Goal: Task Accomplishment & Management: Manage account settings

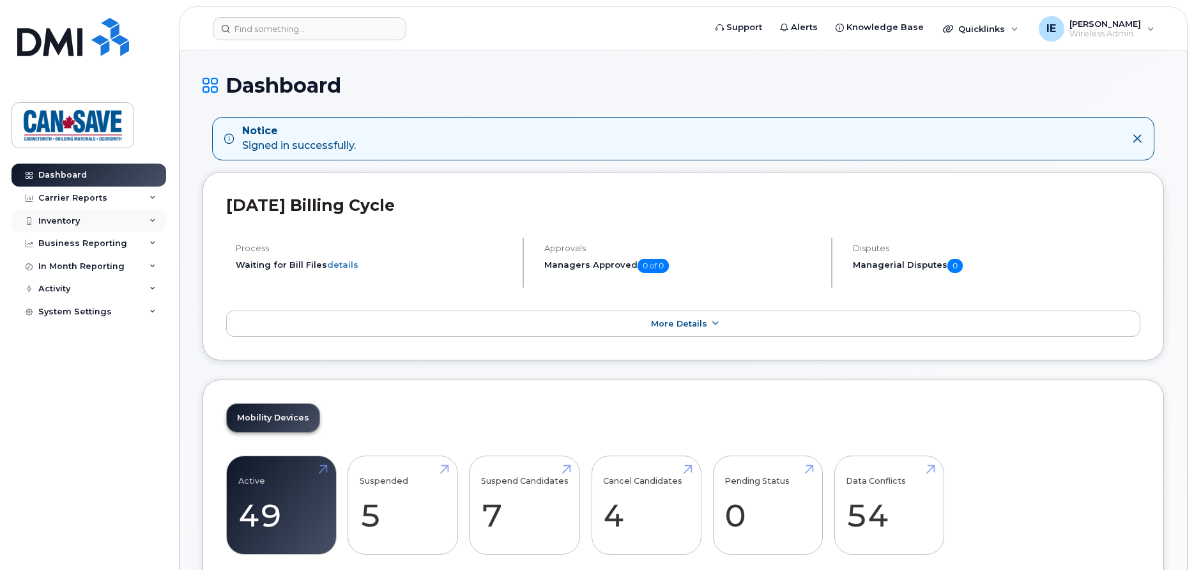
click at [89, 220] on div "Inventory" at bounding box center [89, 221] width 155 height 23
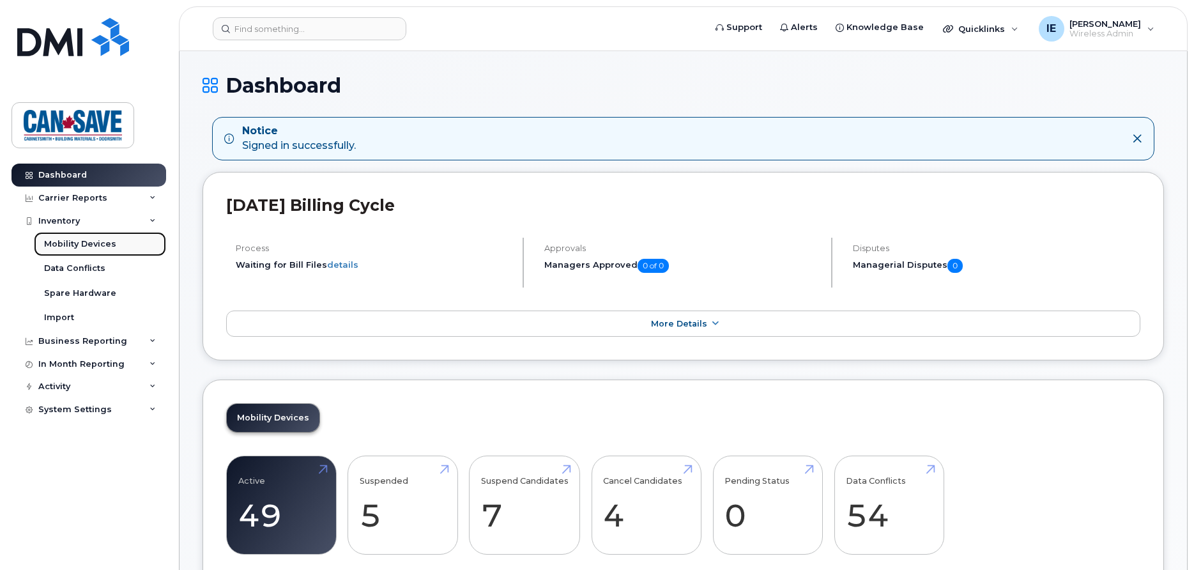
click at [86, 245] on div "Mobility Devices" at bounding box center [80, 244] width 72 height 12
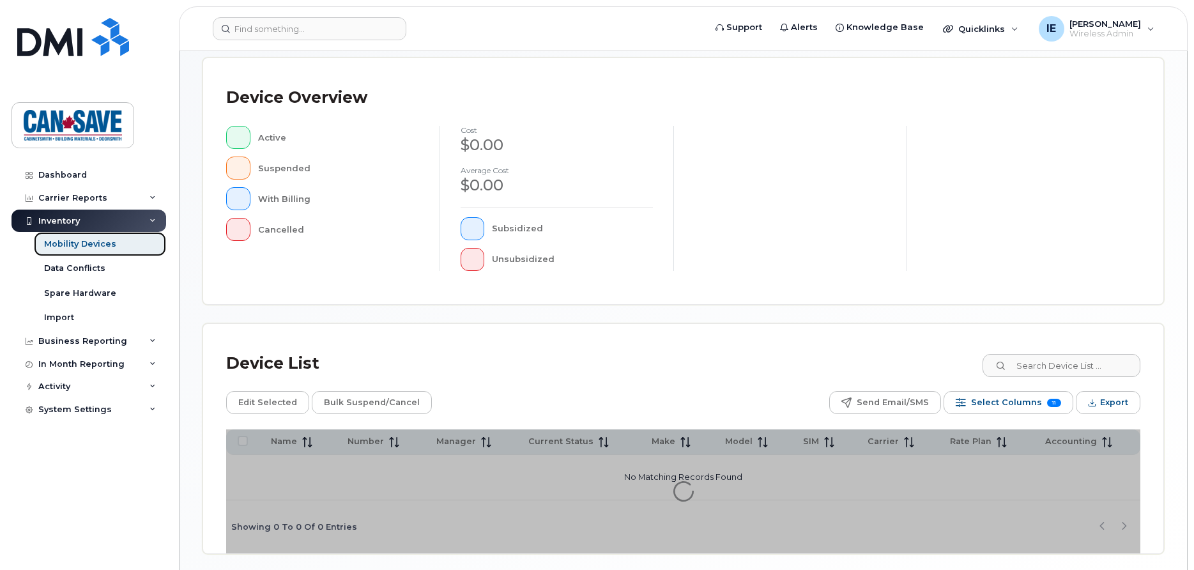
scroll to position [309, 0]
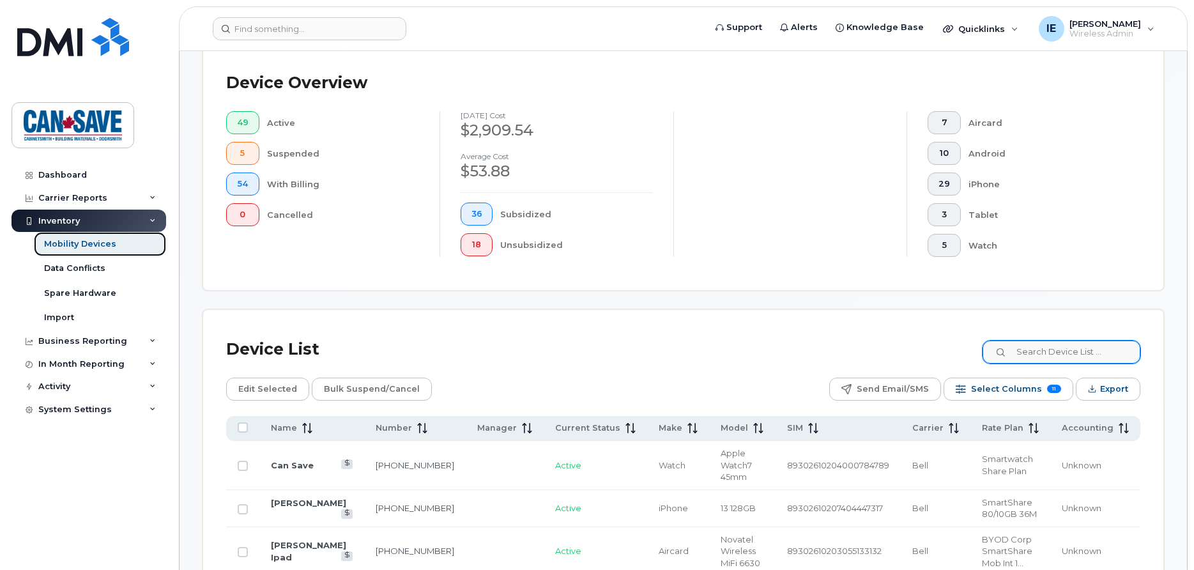
scroll to position [342, 0]
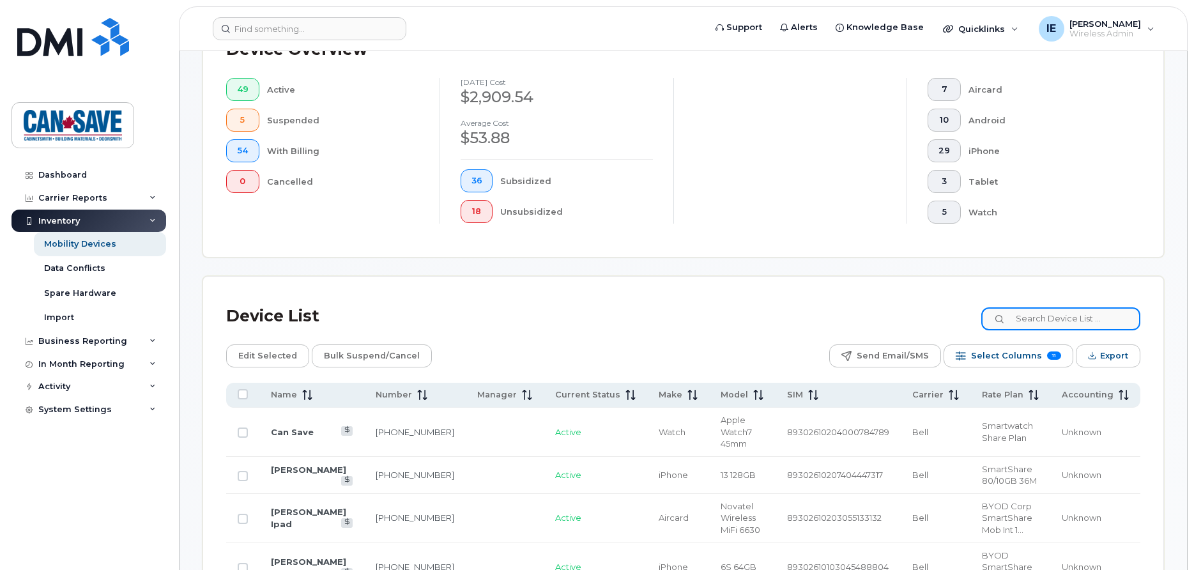
click at [1026, 321] on input at bounding box center [1061, 318] width 159 height 23
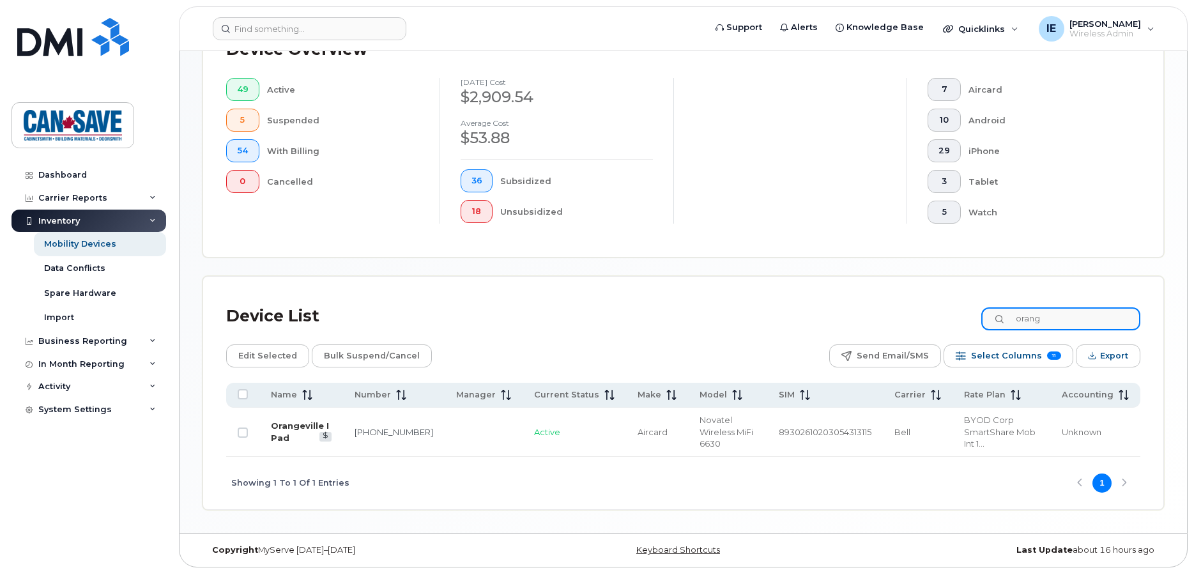
type input "orang"
click at [290, 428] on link "Orangeville I Pad" at bounding box center [300, 431] width 58 height 22
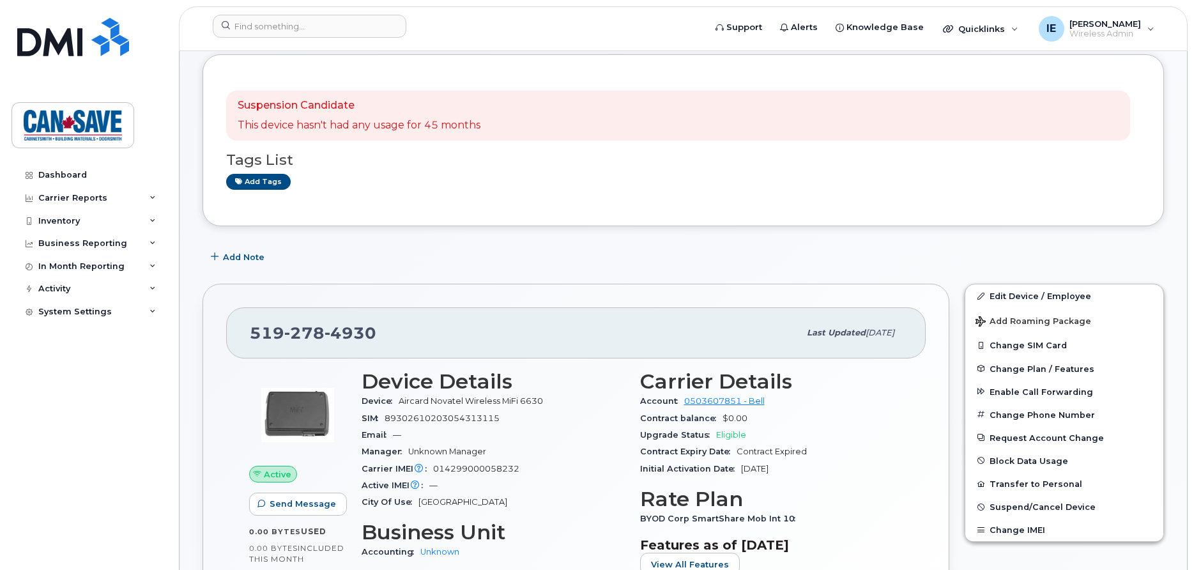
scroll to position [196, 0]
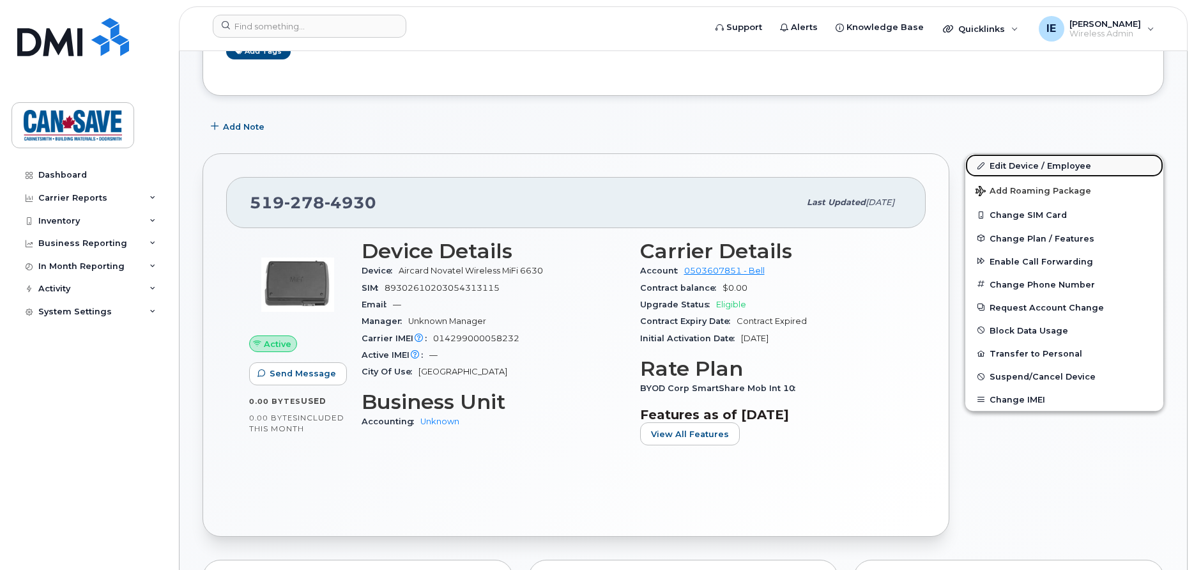
click at [1024, 166] on link "Edit Device / Employee" at bounding box center [1065, 165] width 198 height 23
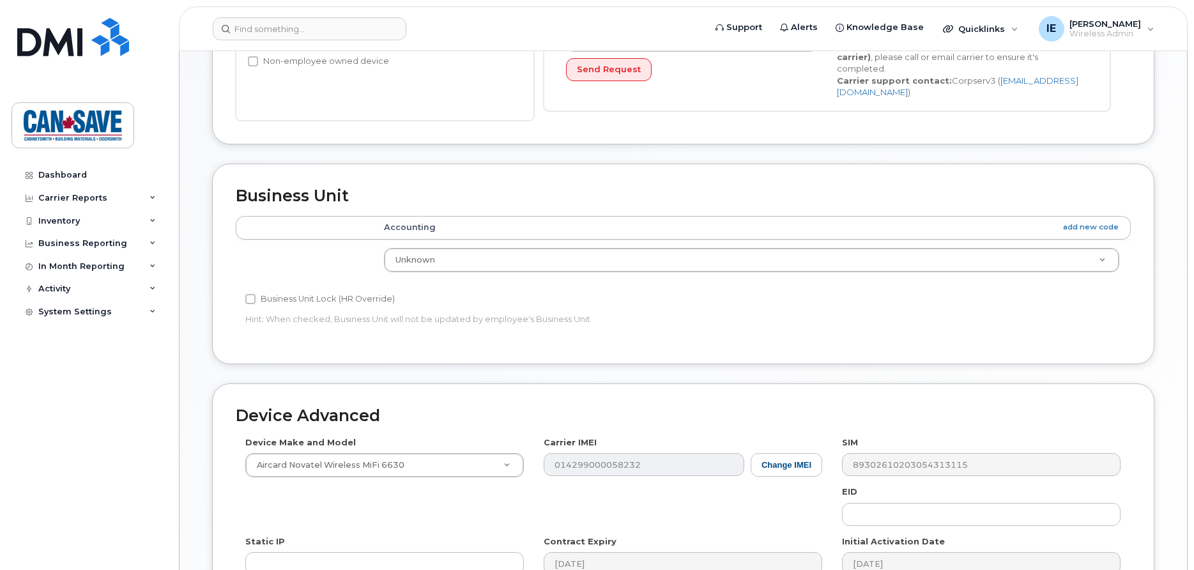
scroll to position [548, 0]
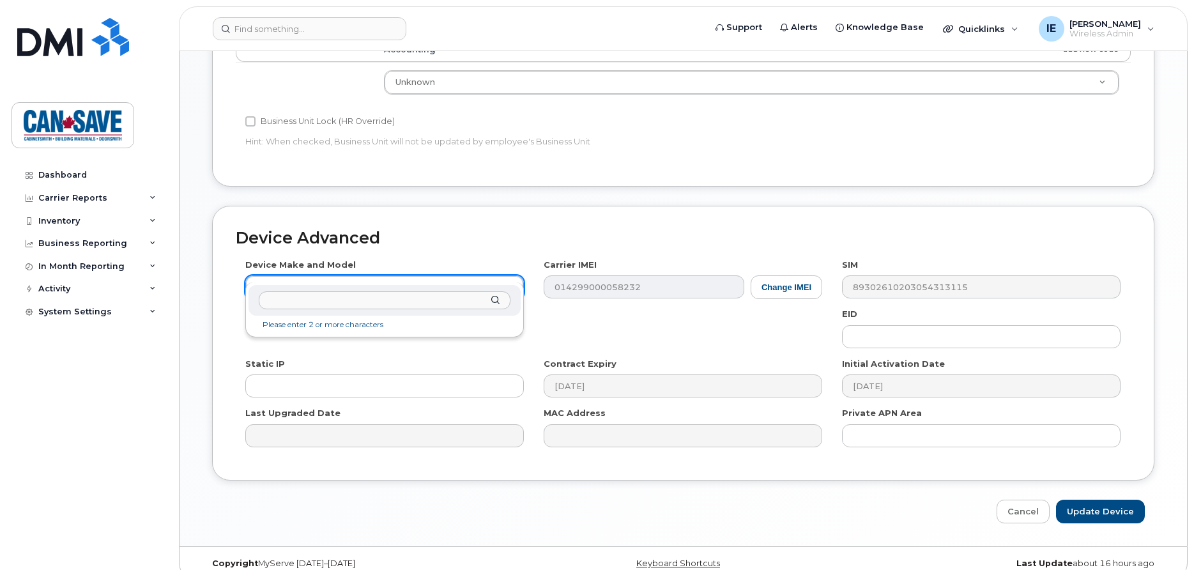
click at [512, 274] on body "Support Alerts Knowledge Base Quicklinks Suspend / Cancel Device Change SIM Car…" at bounding box center [597, 20] width 1194 height 1136
click at [421, 299] on input "text" at bounding box center [385, 300] width 252 height 19
type input "ipad a1"
select select "3318"
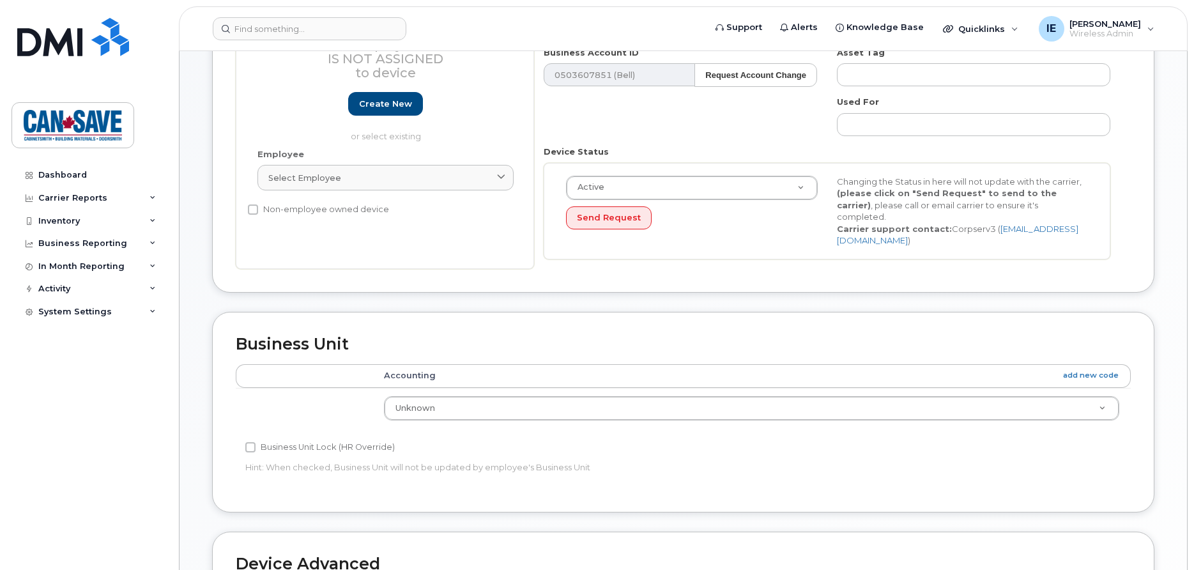
scroll to position [27, 0]
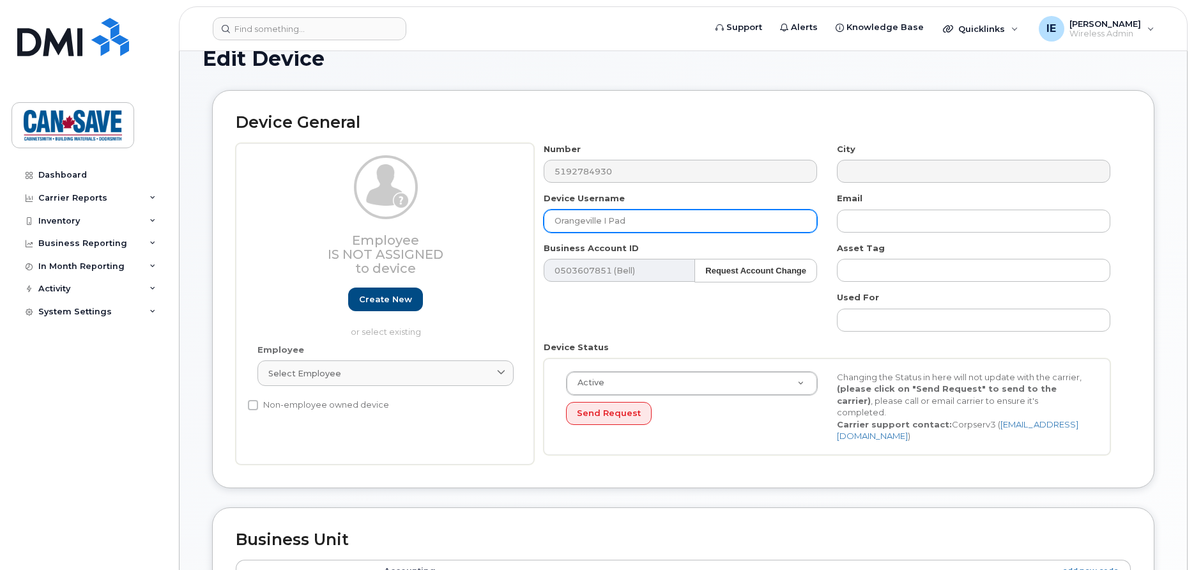
click at [626, 220] on input "Orangeville I Pad" at bounding box center [681, 221] width 274 height 23
type input "O"
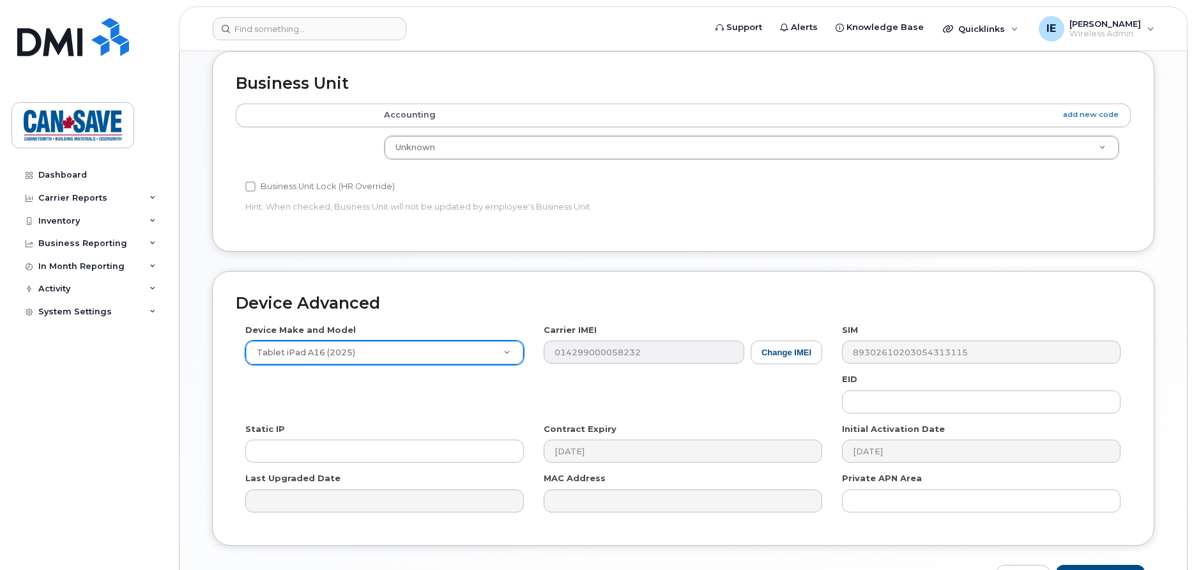
scroll to position [548, 0]
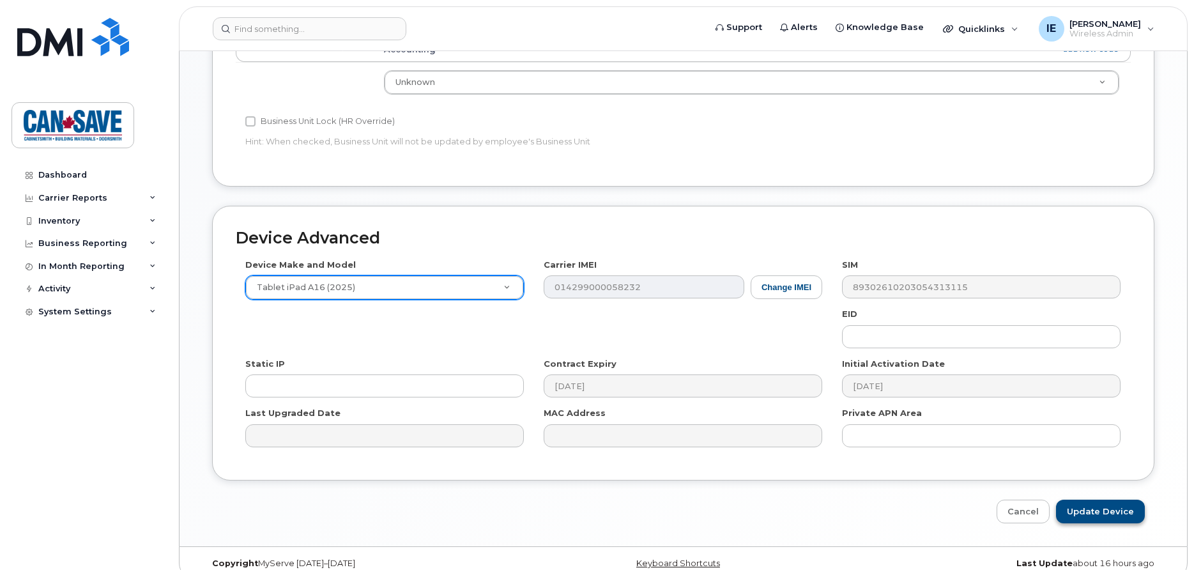
type input "SW Ont iPad"
click at [1114, 500] on input "Update Device" at bounding box center [1100, 512] width 89 height 24
type input "Saving..."
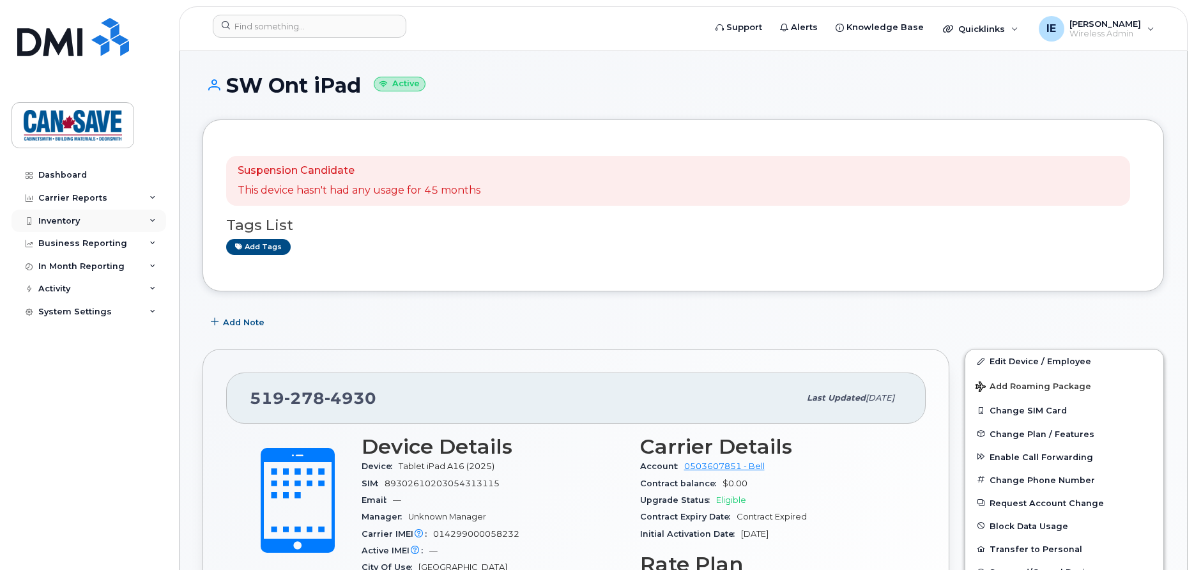
click at [88, 219] on div "Inventory" at bounding box center [89, 221] width 155 height 23
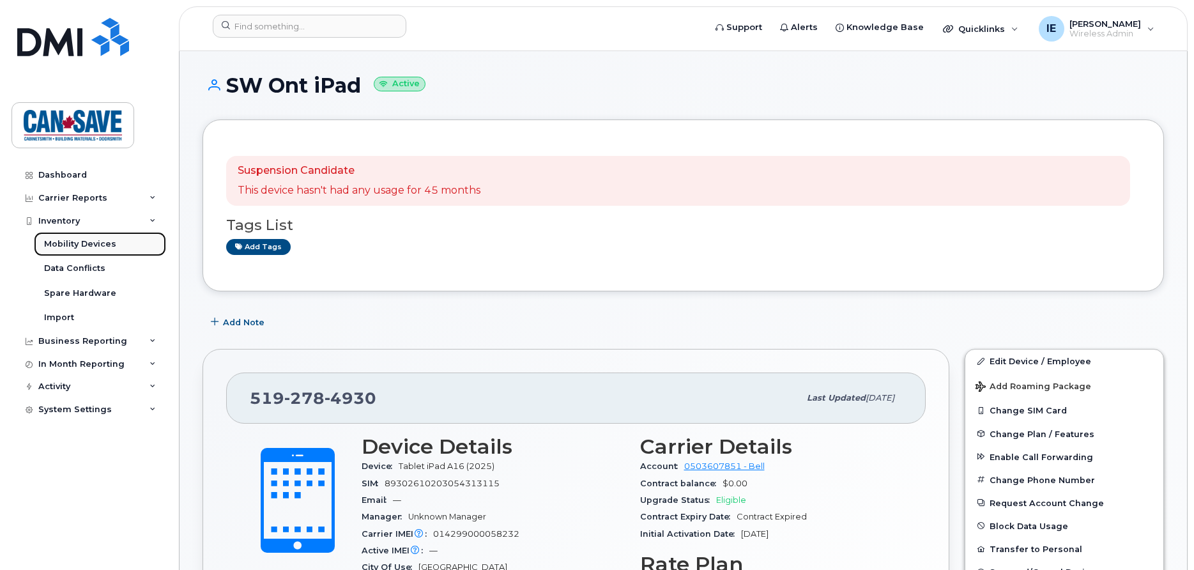
click at [84, 238] on link "Mobility Devices" at bounding box center [100, 244] width 132 height 24
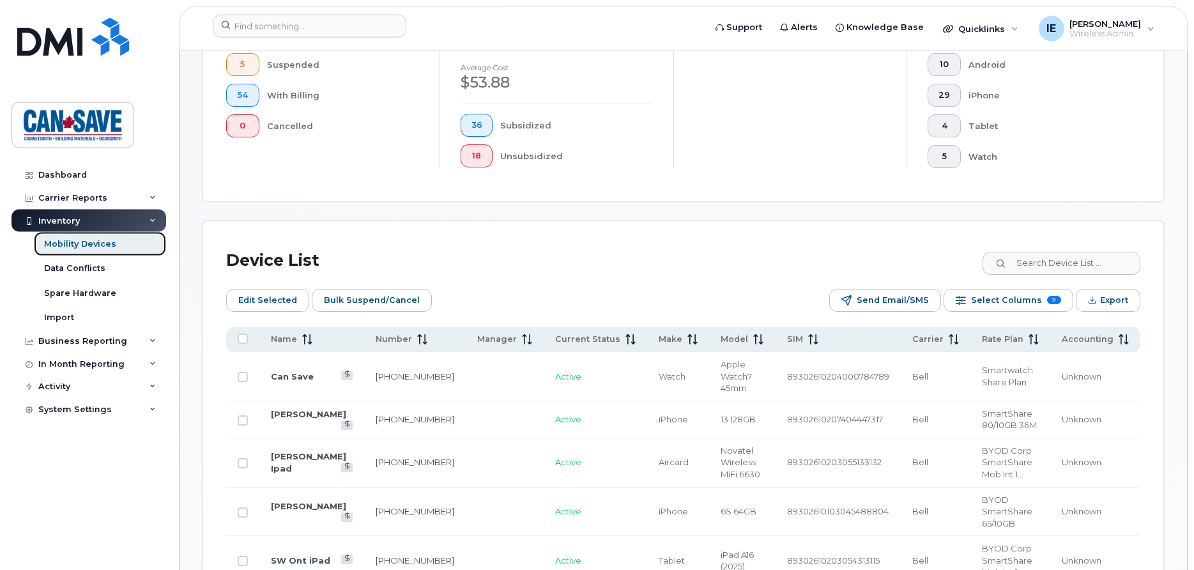
scroll to position [391, 0]
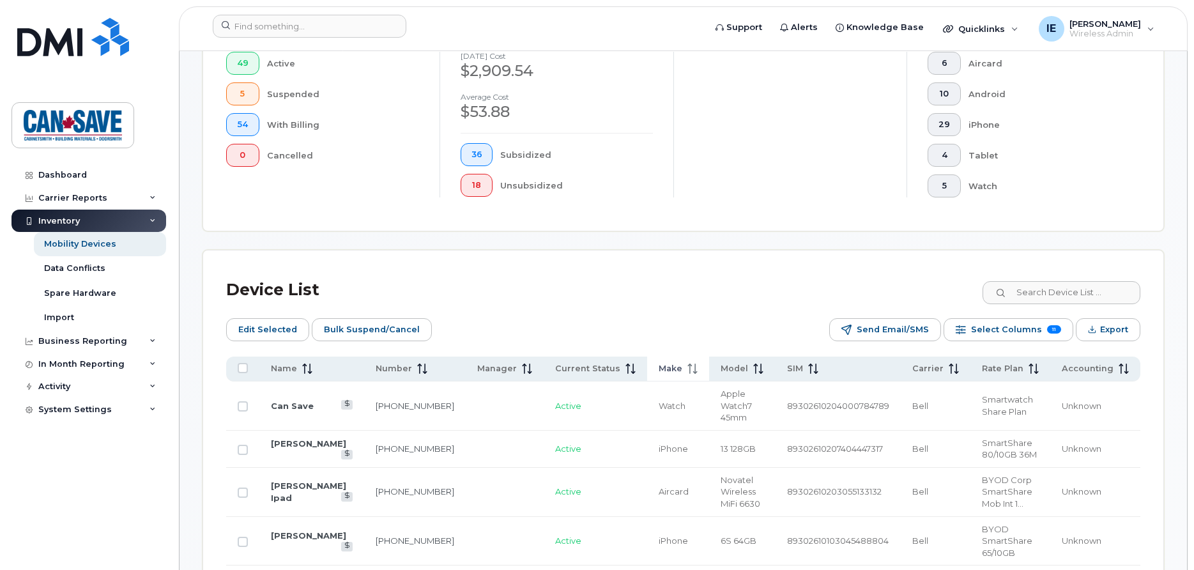
click at [682, 373] on span at bounding box center [689, 369] width 15 height 12
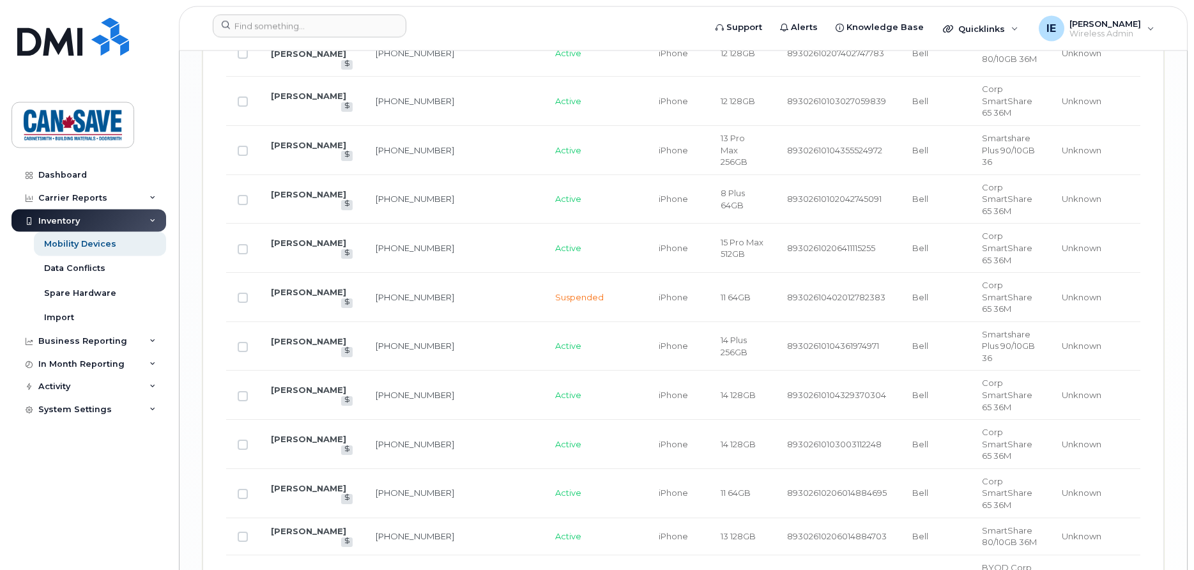
scroll to position [2332, 0]
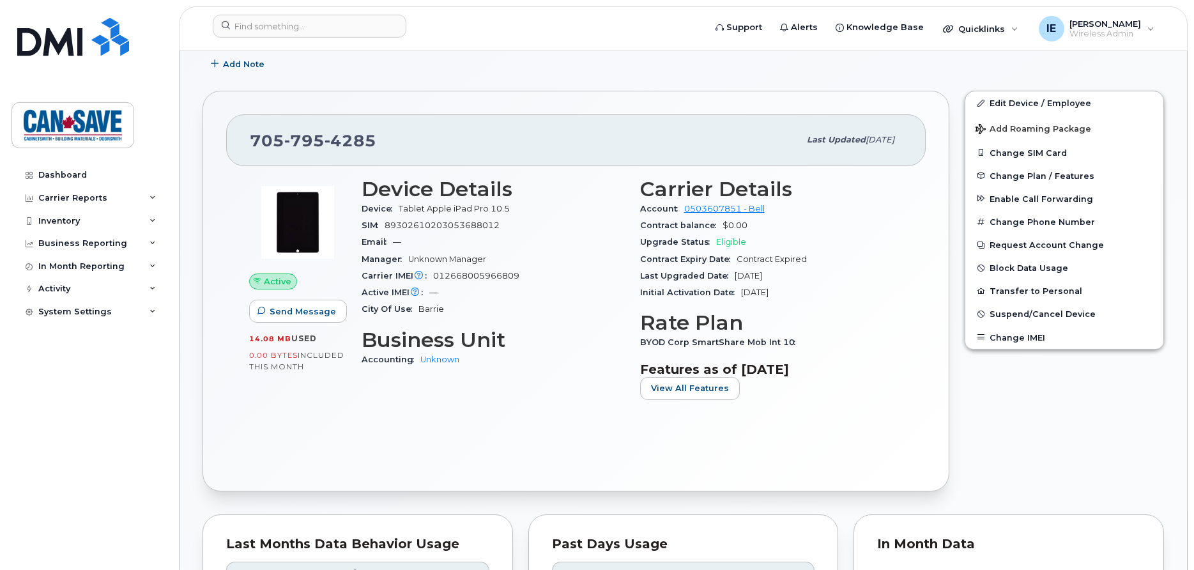
scroll to position [196, 0]
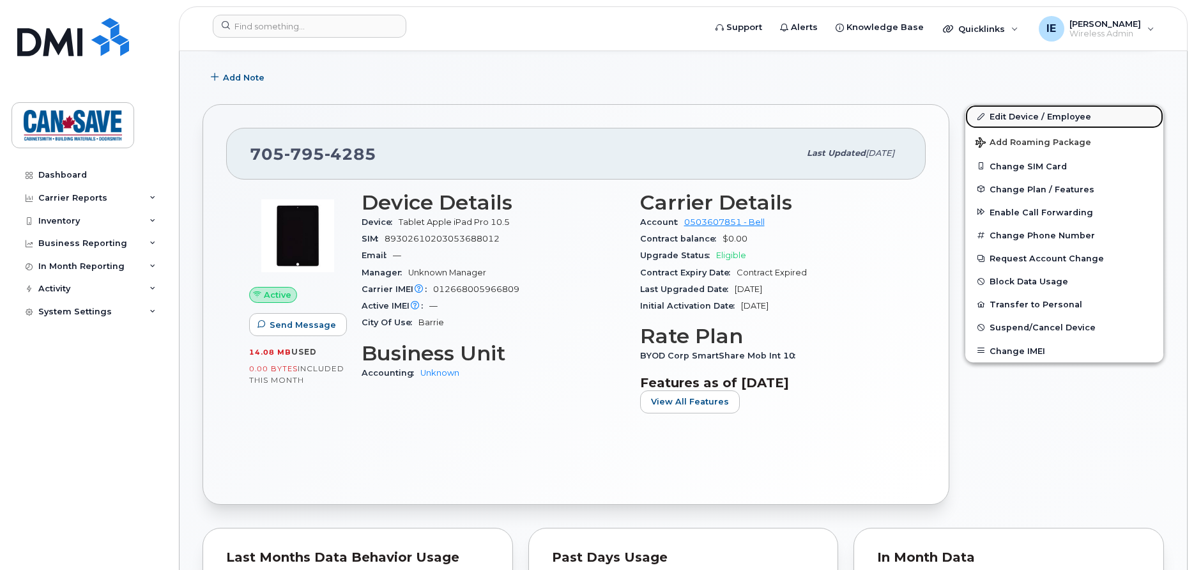
click at [1042, 113] on link "Edit Device / Employee" at bounding box center [1065, 116] width 198 height 23
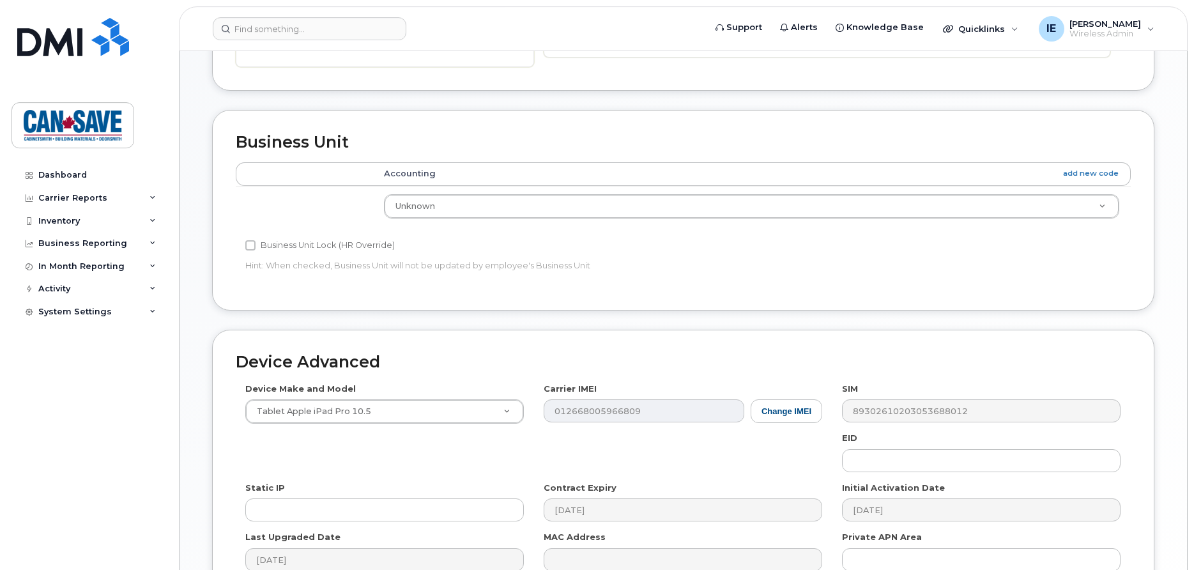
scroll to position [456, 0]
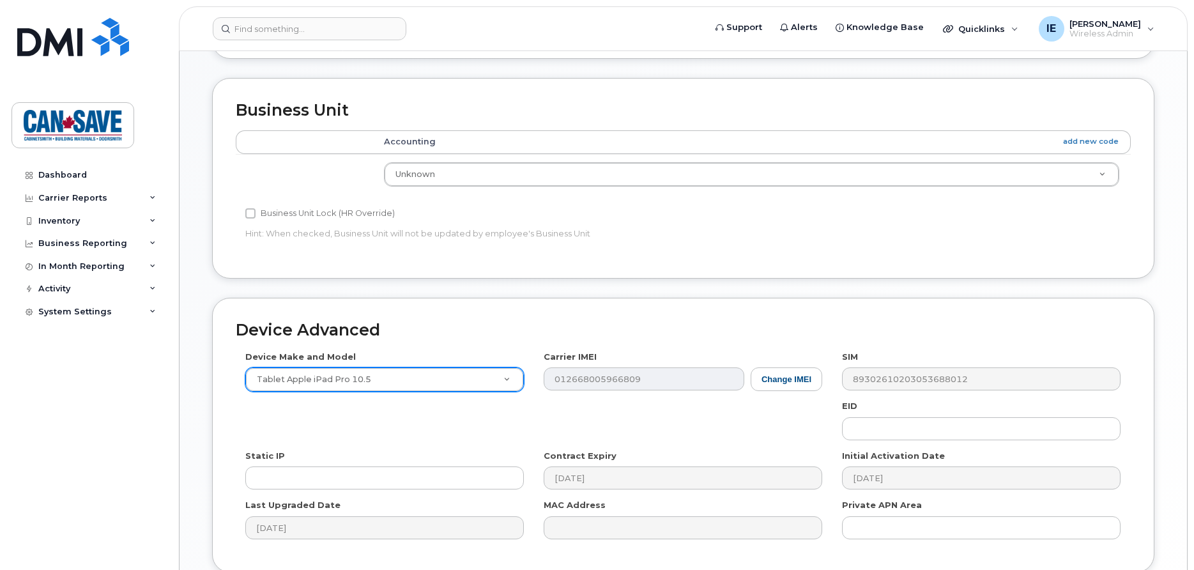
click at [512, 363] on body "Support Alerts Knowledge Base Quicklinks Suspend / Cancel Device Change SIM Car…" at bounding box center [597, 112] width 1194 height 1136
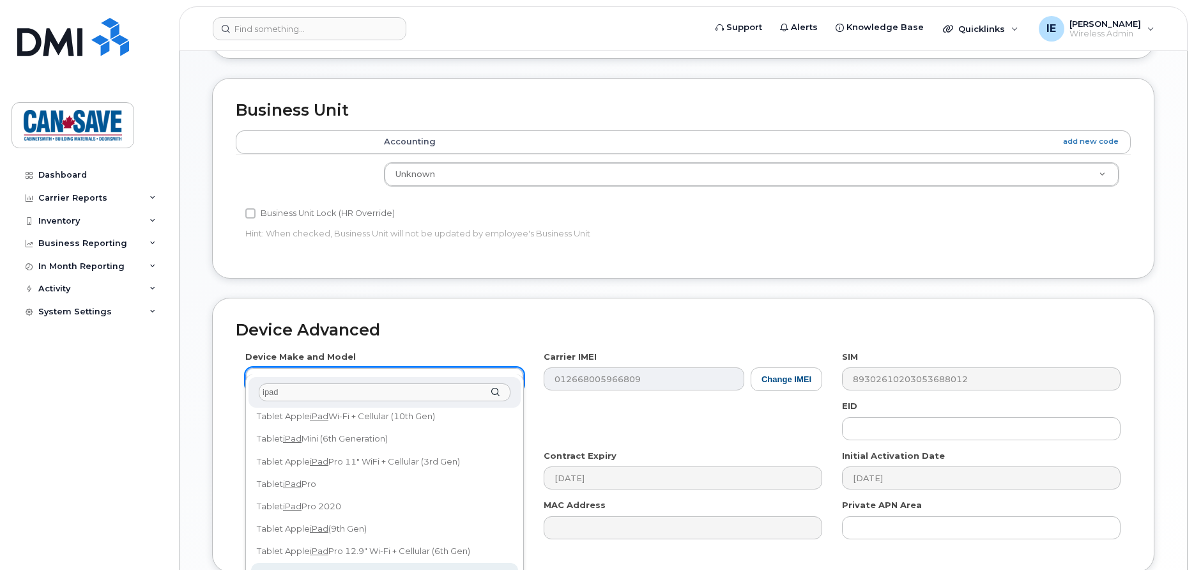
scroll to position [0, 0]
type input "ipad"
select select "3082"
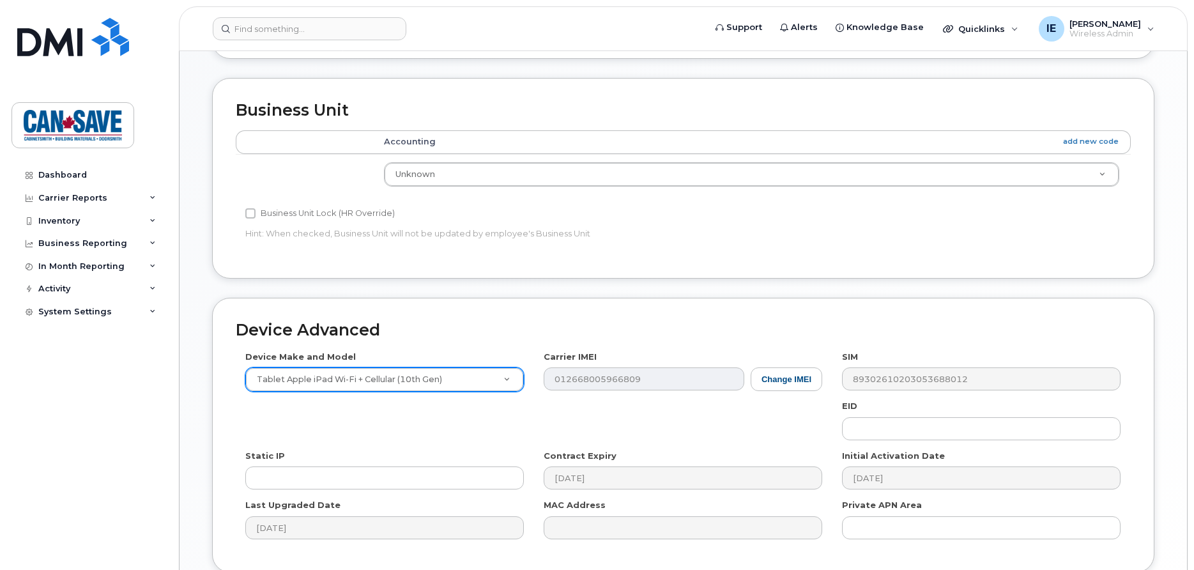
scroll to position [521, 0]
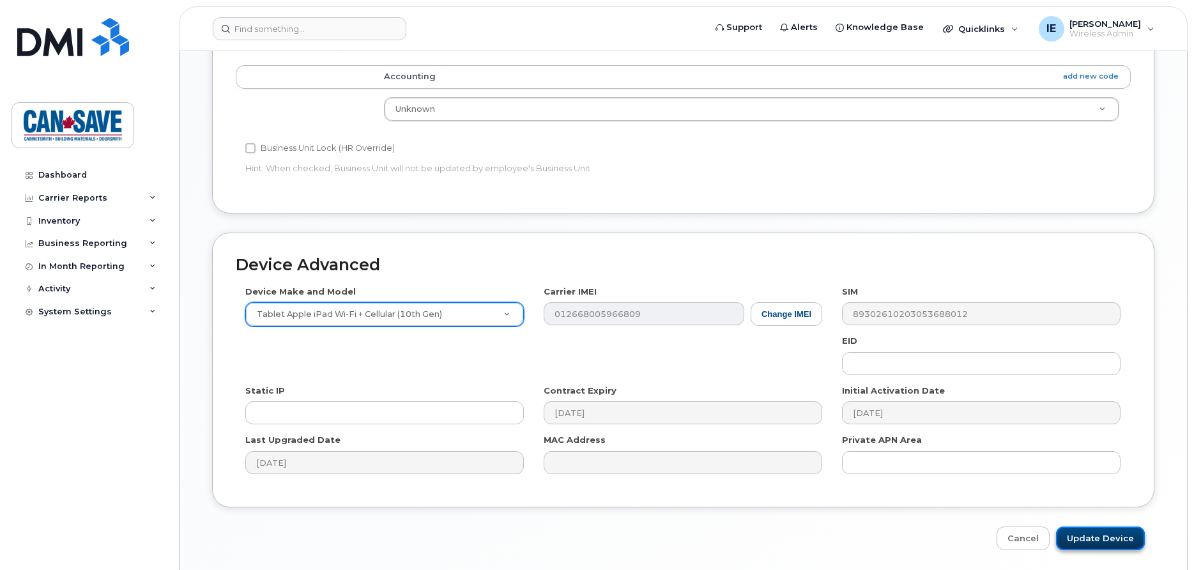
click at [1090, 527] on input "Update Device" at bounding box center [1100, 539] width 89 height 24
type input "Update Device"
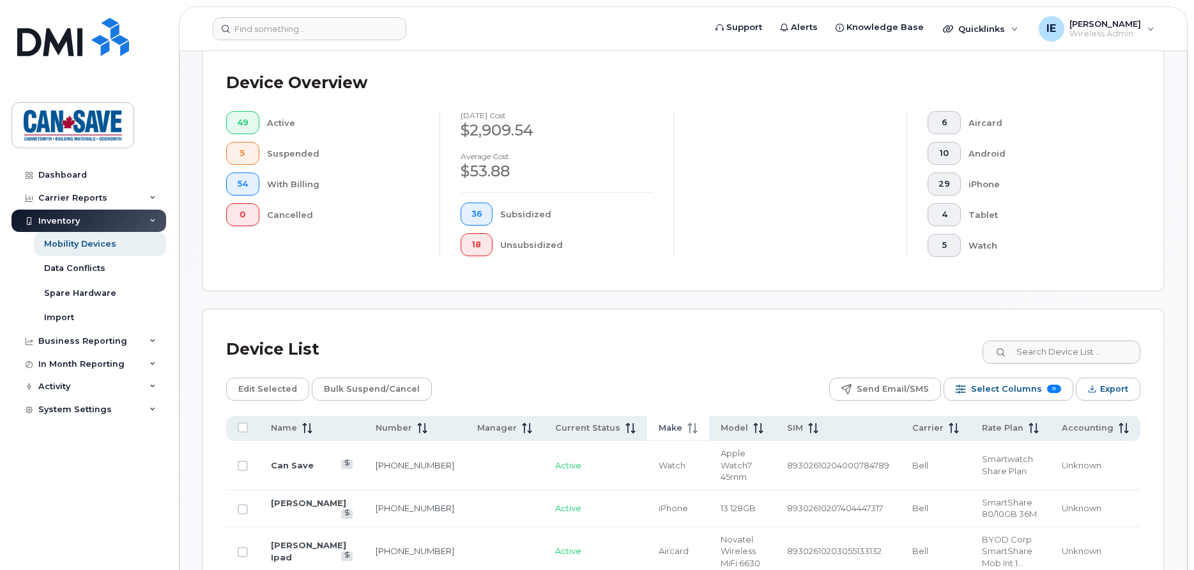
scroll to position [342, 0]
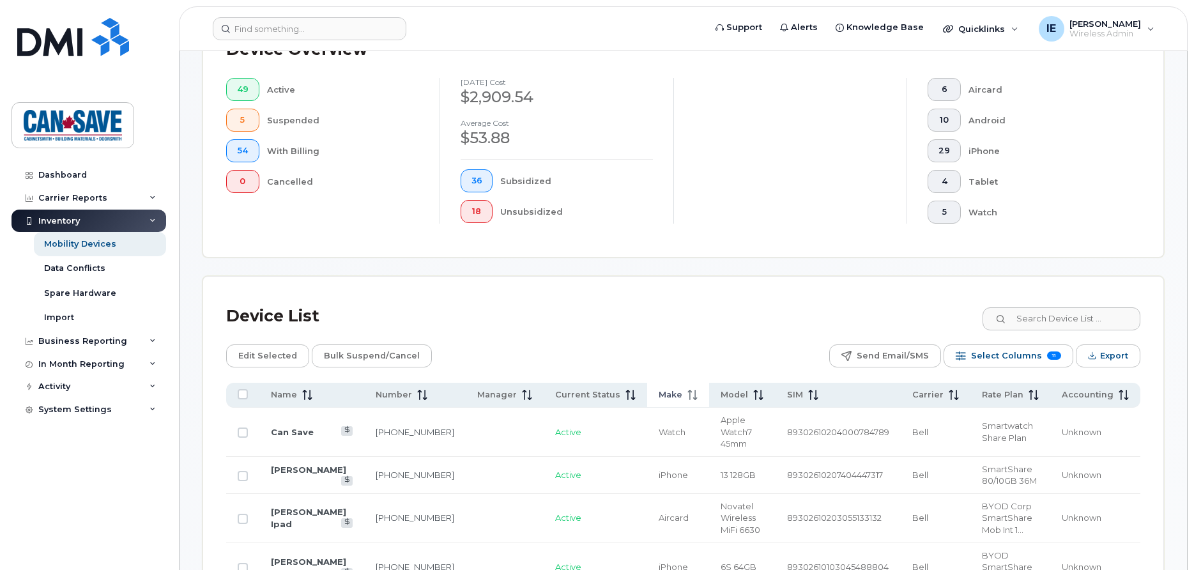
click at [659, 399] on span "Make" at bounding box center [671, 395] width 24 height 12
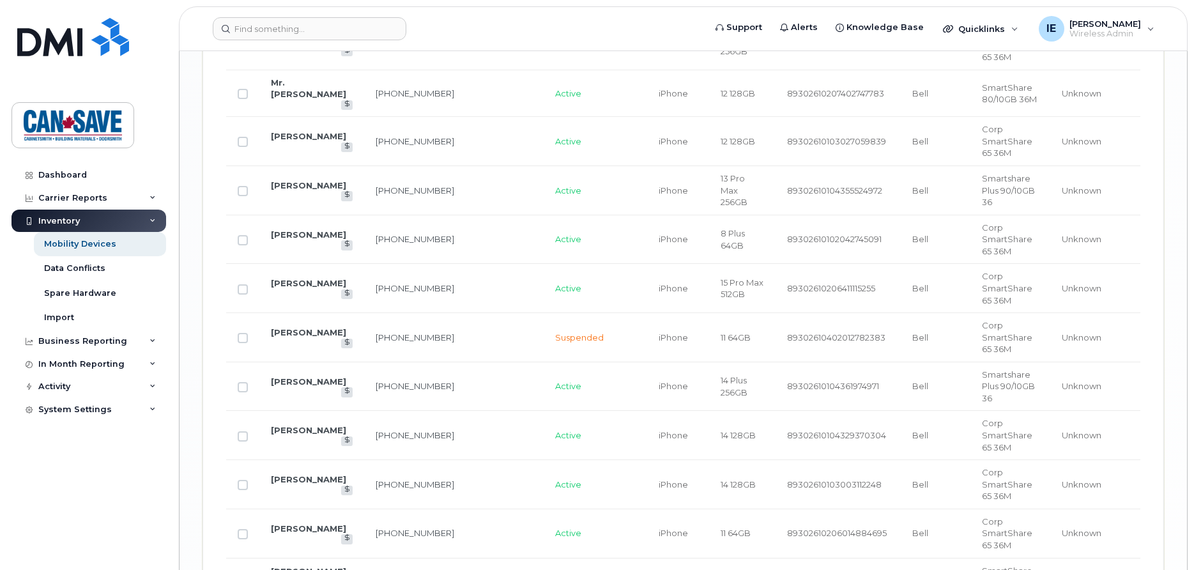
scroll to position [2309, 0]
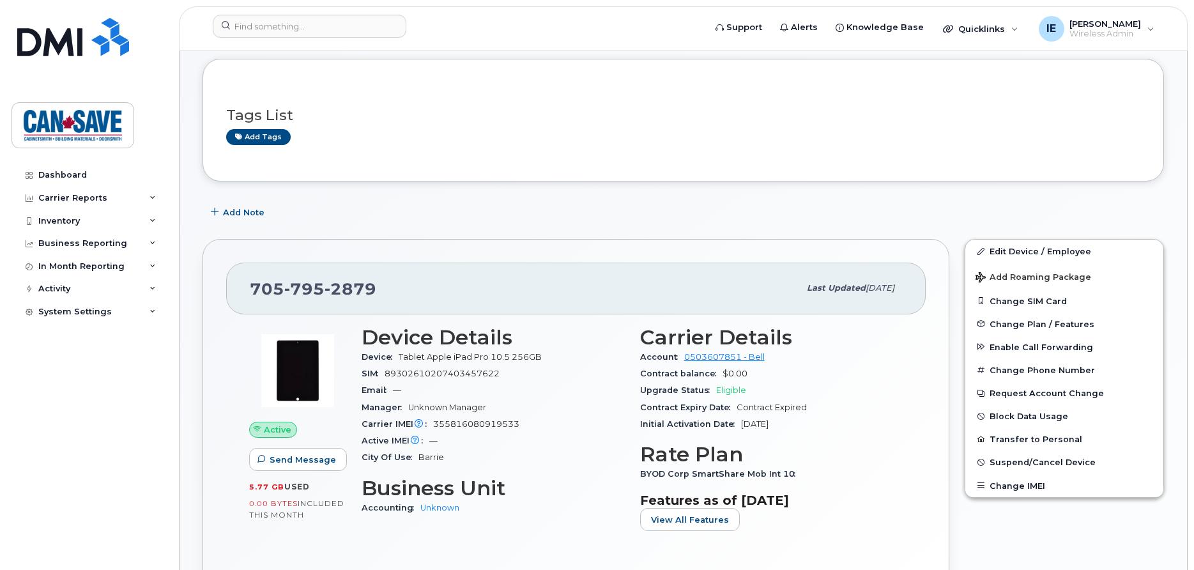
scroll to position [130, 0]
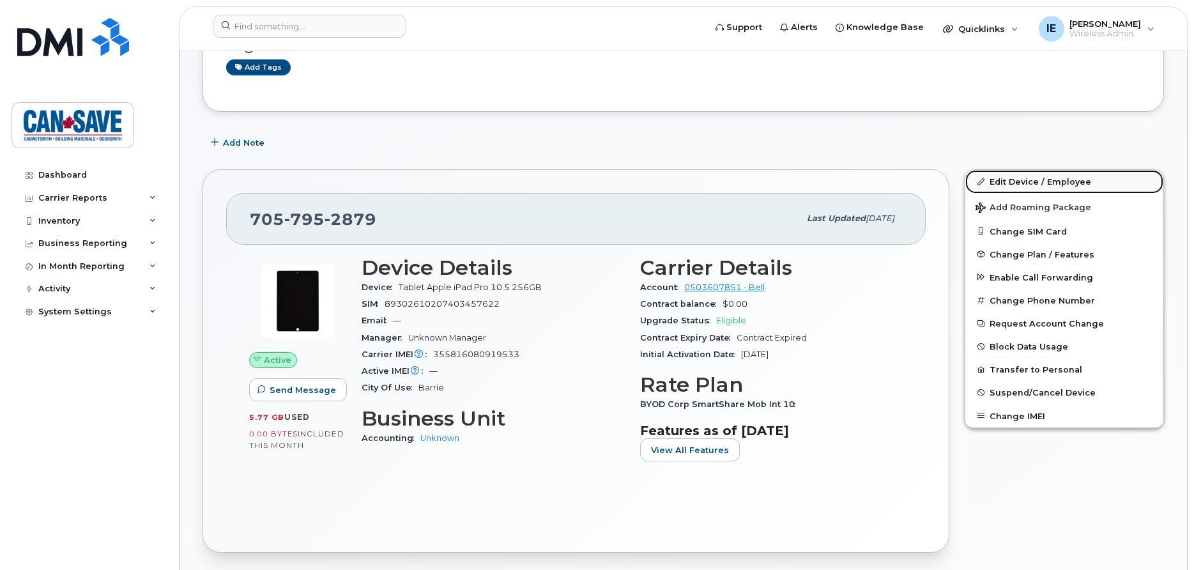
click at [1031, 184] on link "Edit Device / Employee" at bounding box center [1065, 181] width 198 height 23
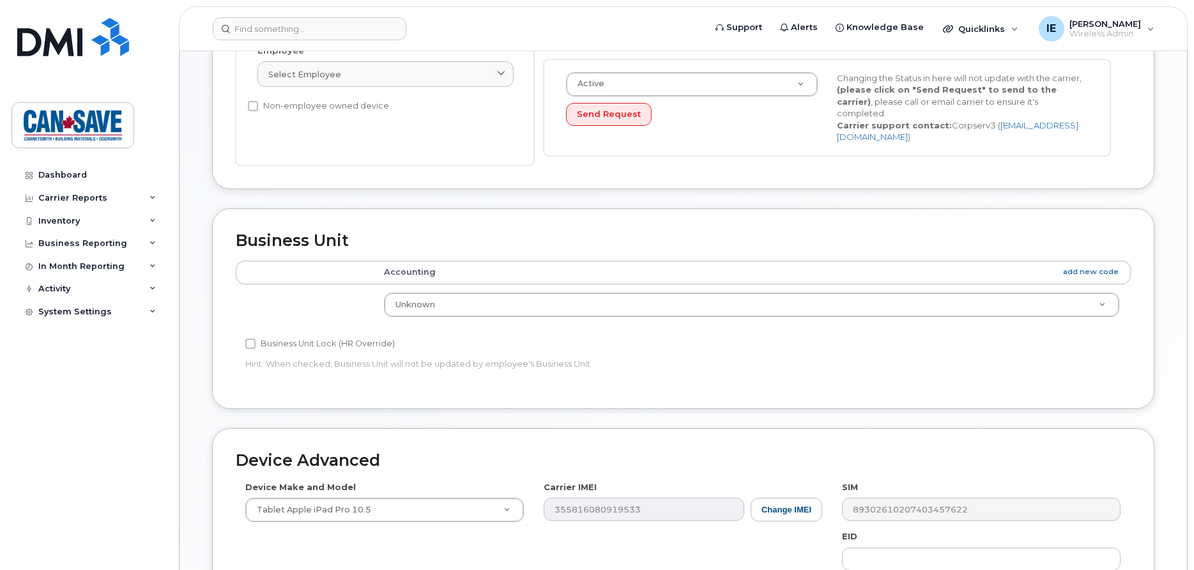
scroll to position [456, 0]
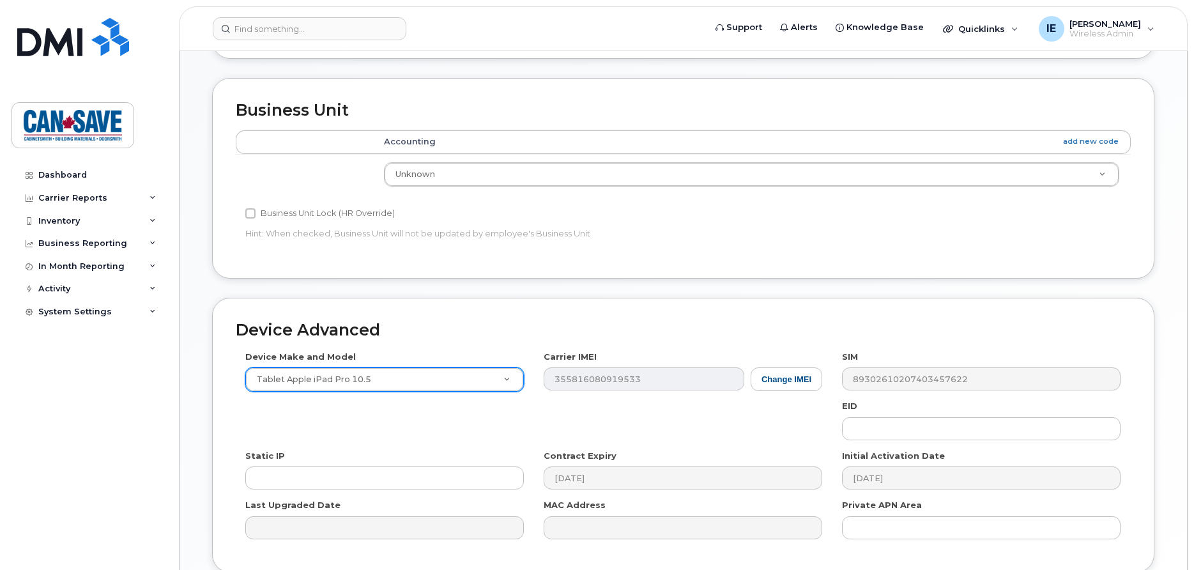
click at [511, 365] on body "Support Alerts Knowledge Base Quicklinks Suspend / Cancel Device Change SIM Car…" at bounding box center [597, 112] width 1194 height 1136
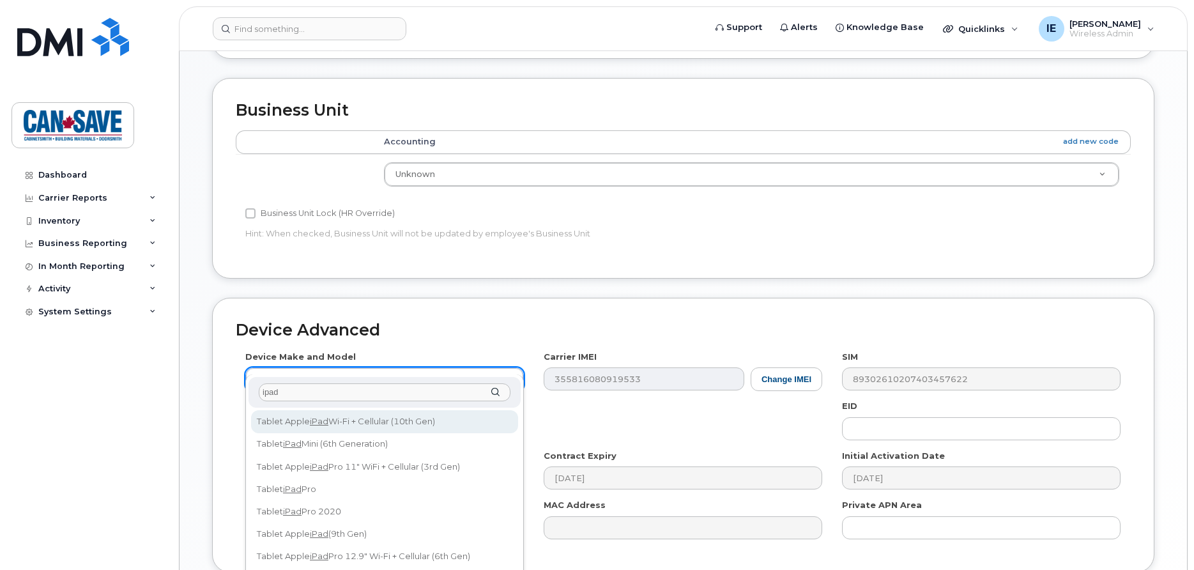
type input "ipad"
select select "3082"
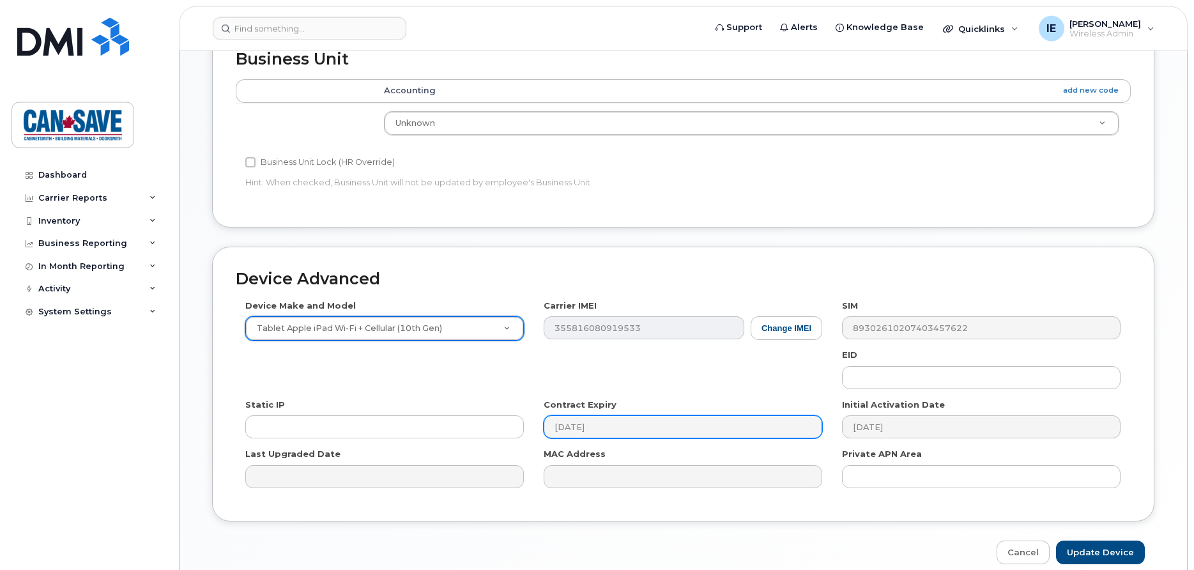
scroll to position [548, 0]
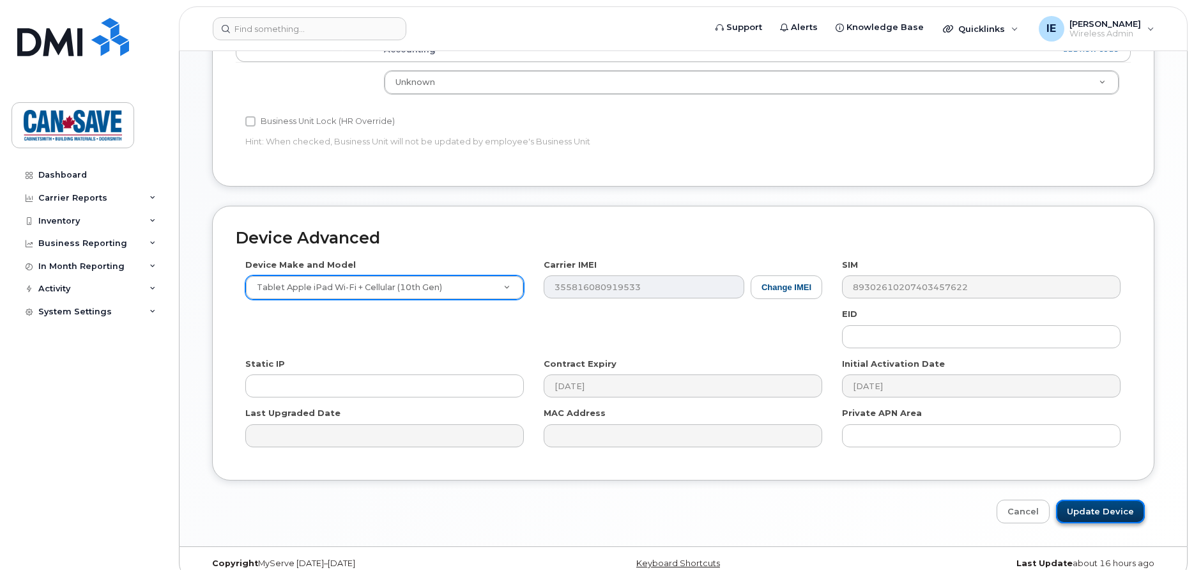
click at [1103, 500] on input "Update Device" at bounding box center [1100, 512] width 89 height 24
type input "Saving..."
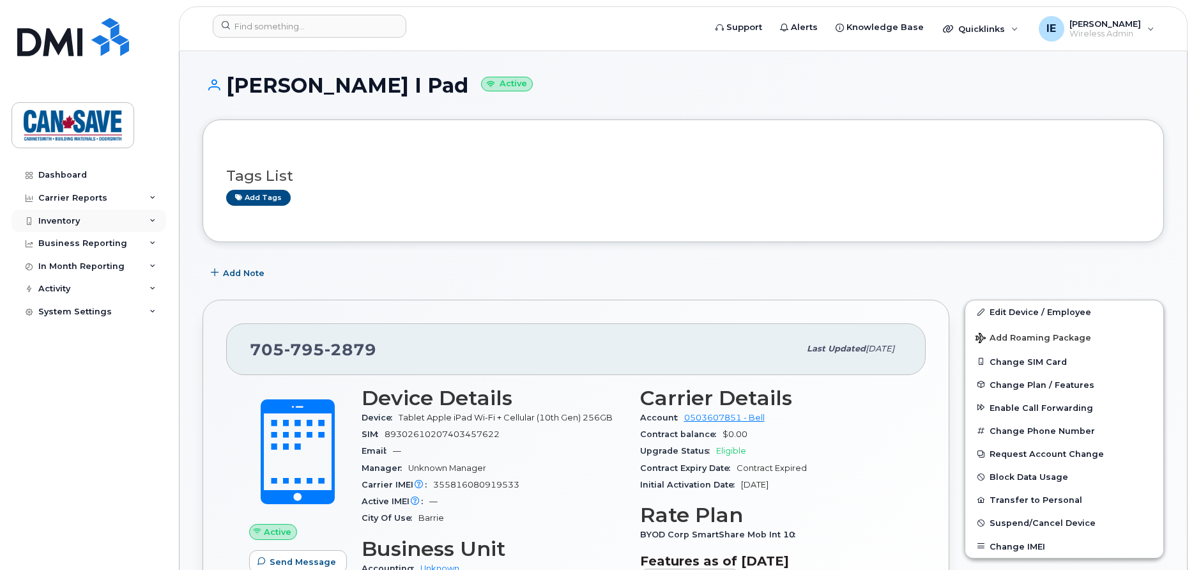
click at [142, 221] on div "Inventory" at bounding box center [89, 221] width 155 height 23
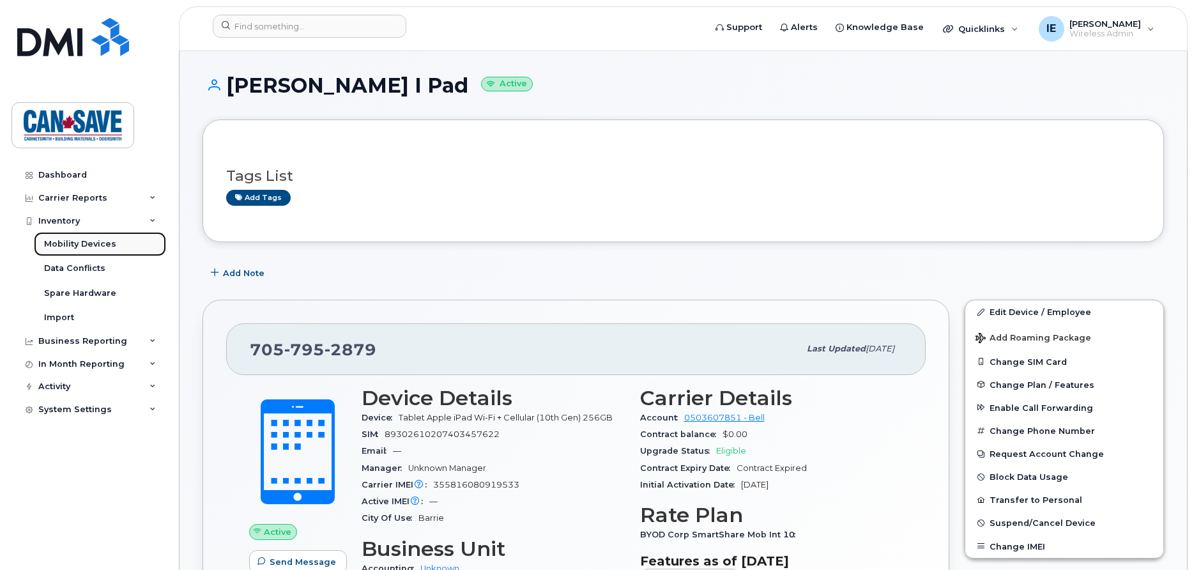
click at [118, 244] on link "Mobility Devices" at bounding box center [100, 244] width 132 height 24
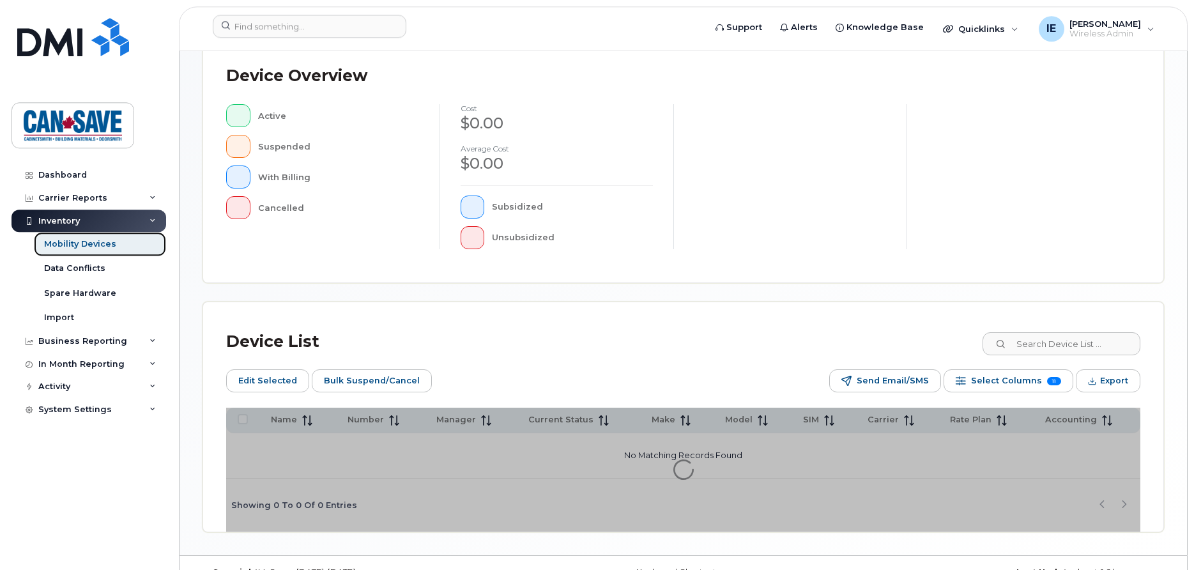
scroll to position [332, 0]
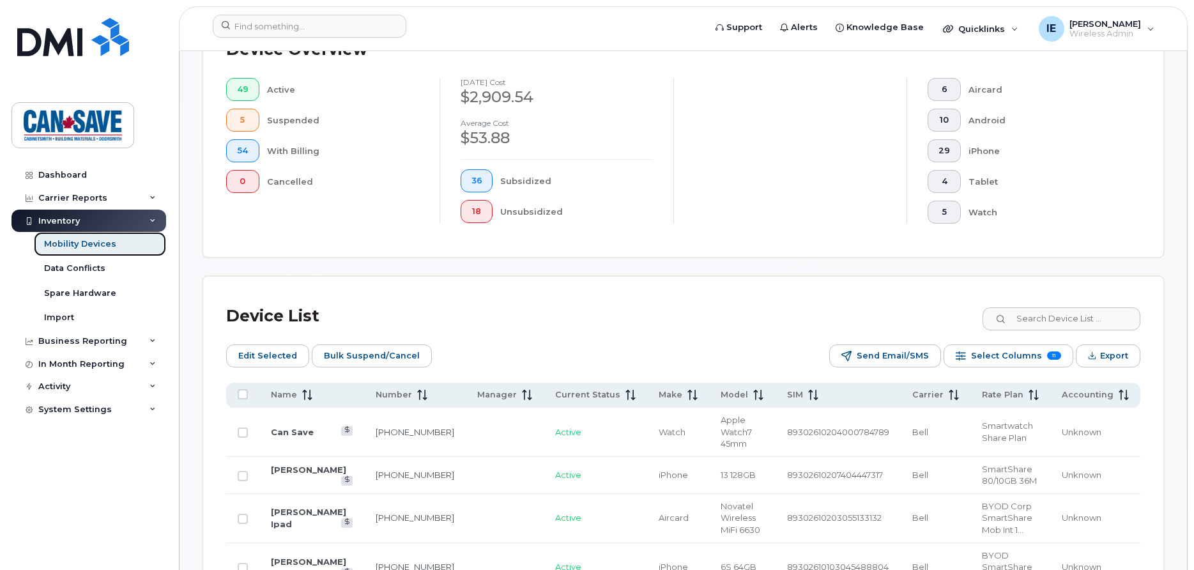
scroll to position [495, 0]
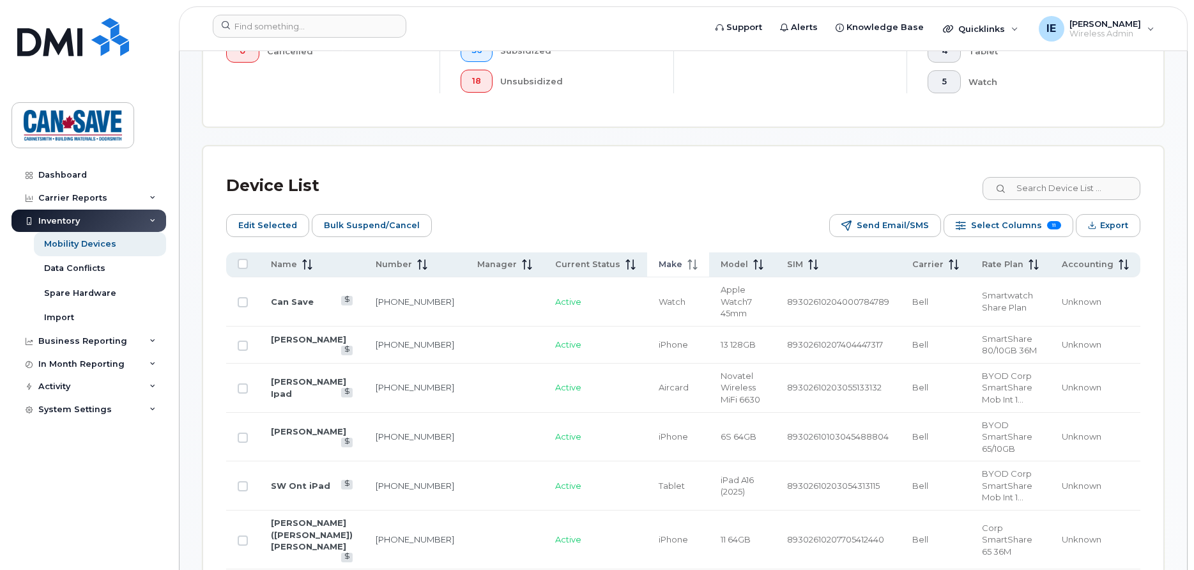
click at [647, 270] on th "Make" at bounding box center [678, 264] width 62 height 25
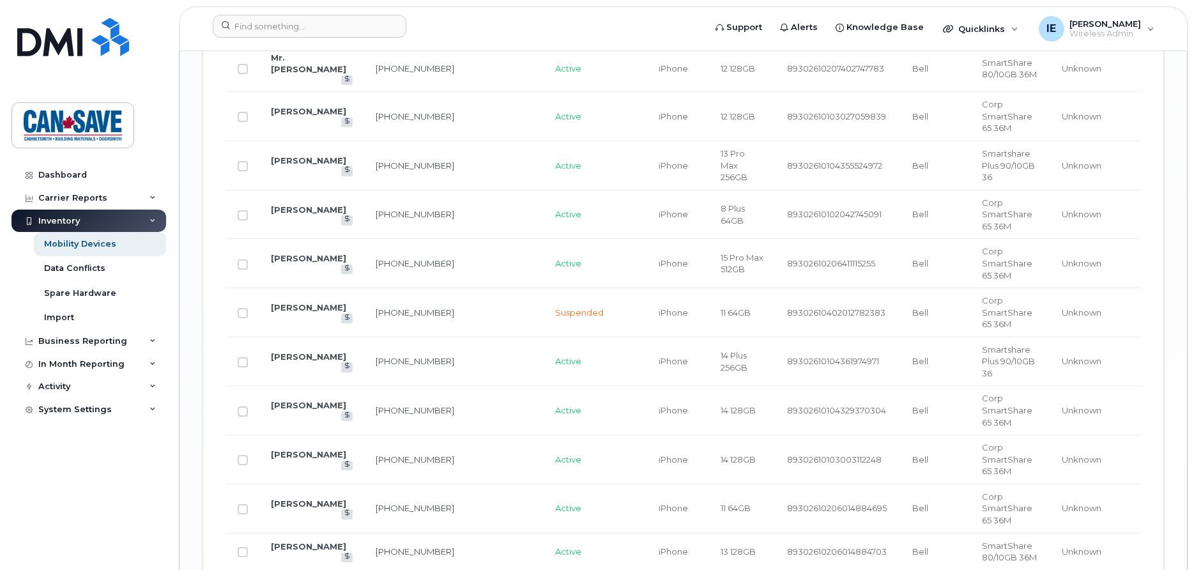
scroll to position [2267, 0]
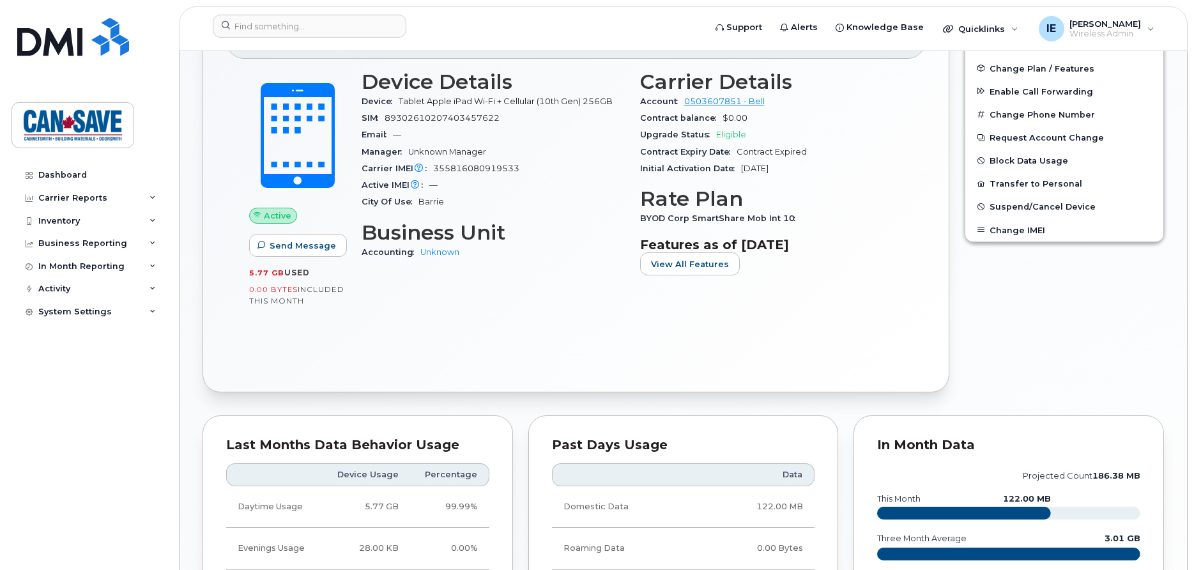
scroll to position [65, 0]
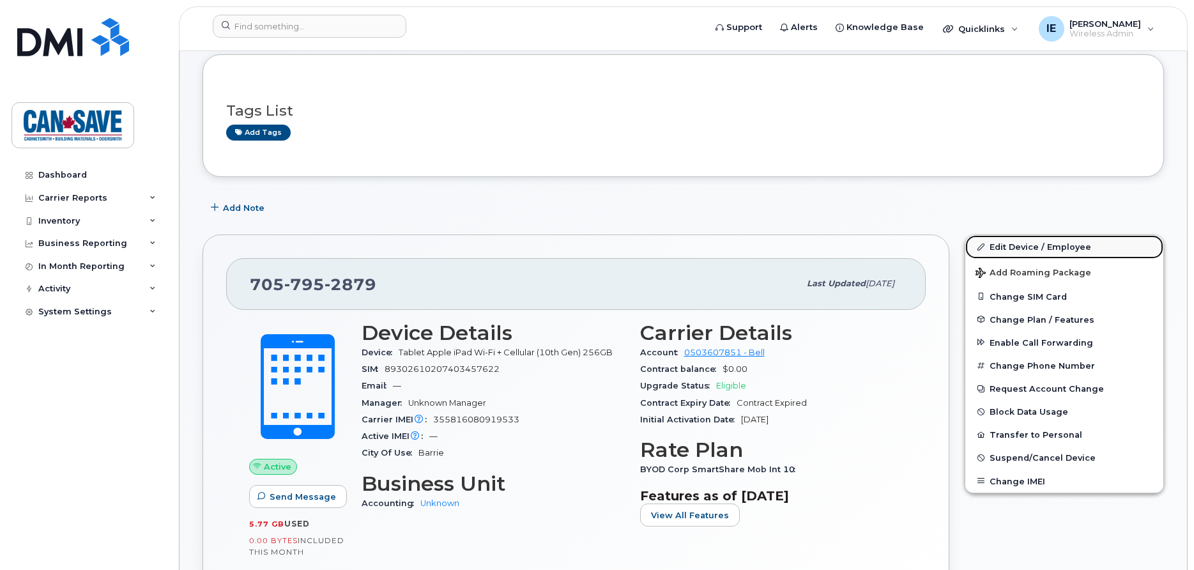
click at [1038, 246] on link "Edit Device / Employee" at bounding box center [1065, 246] width 198 height 23
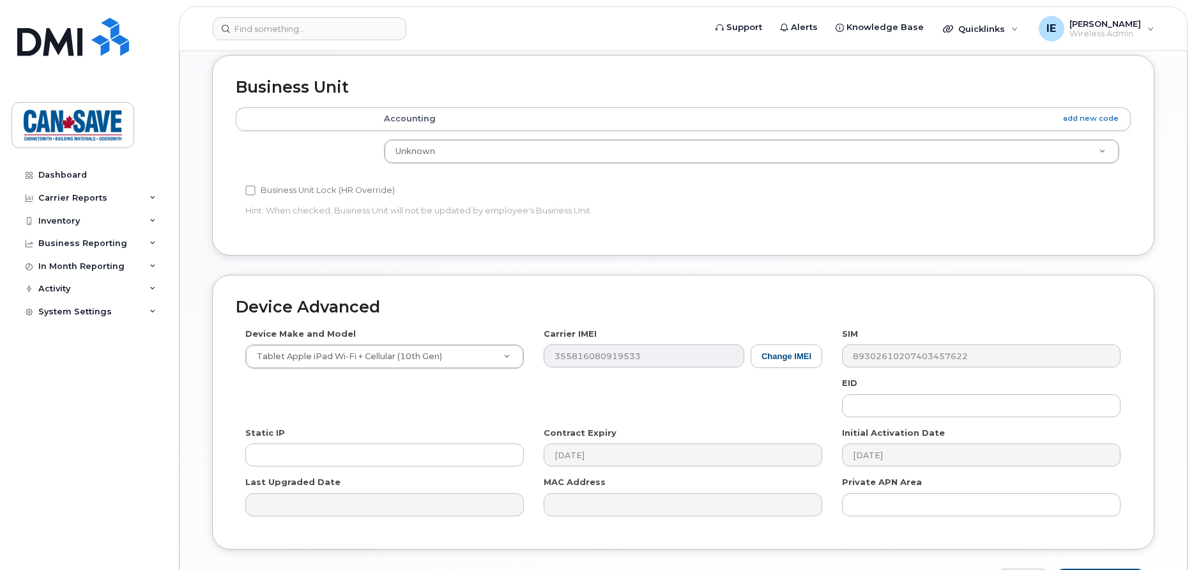
scroll to position [521, 0]
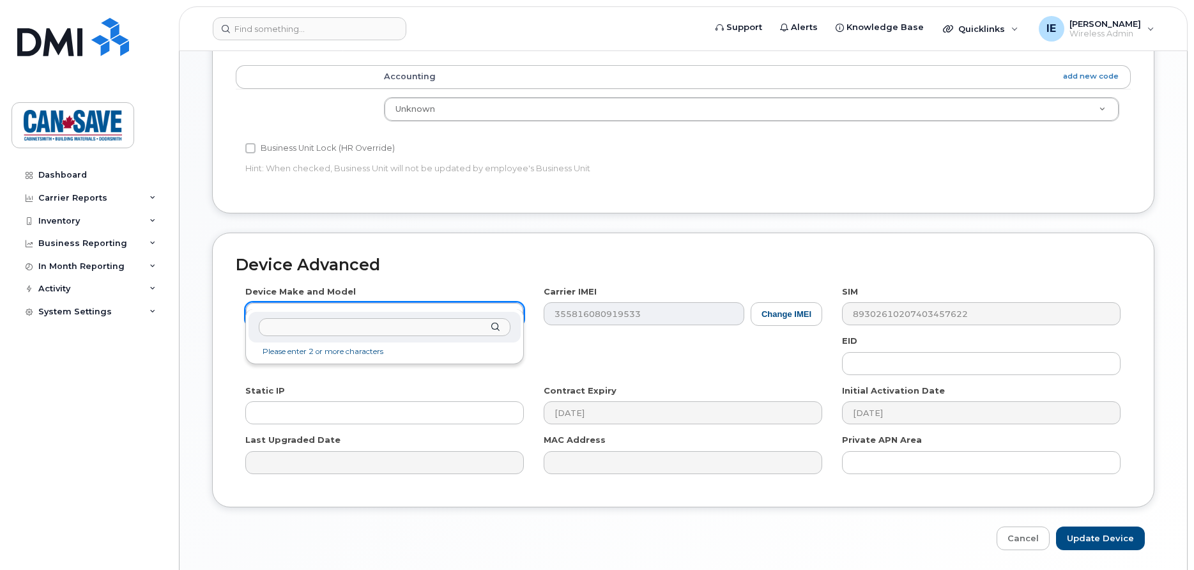
click at [509, 300] on body "Support Alerts Knowledge Base Quicklinks Suspend / Cancel Device Change SIM Car…" at bounding box center [597, 47] width 1194 height 1136
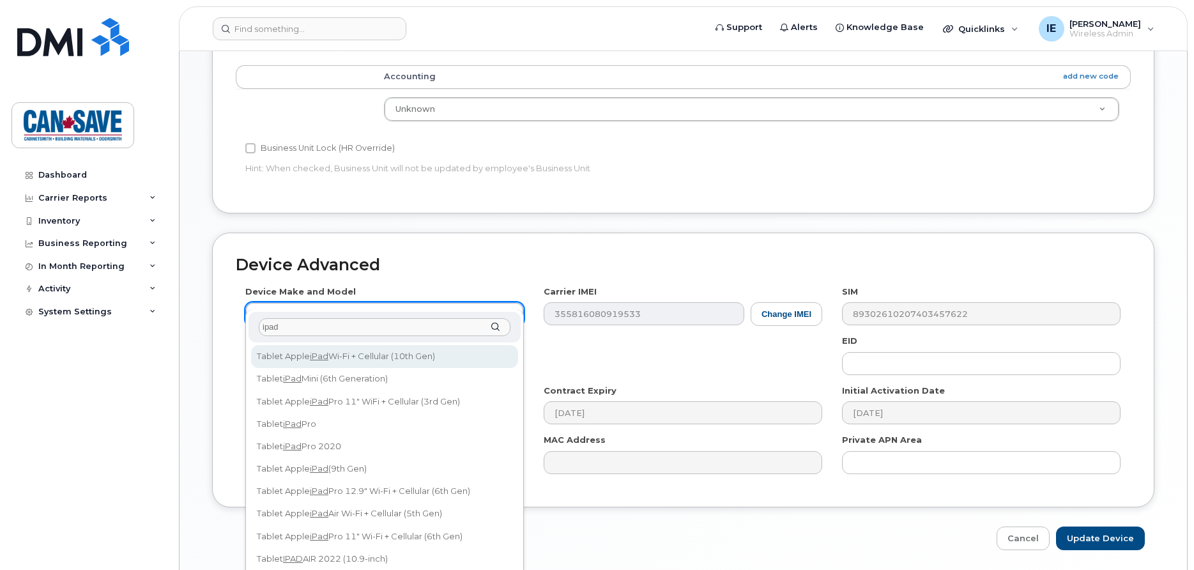
type input "ipad"
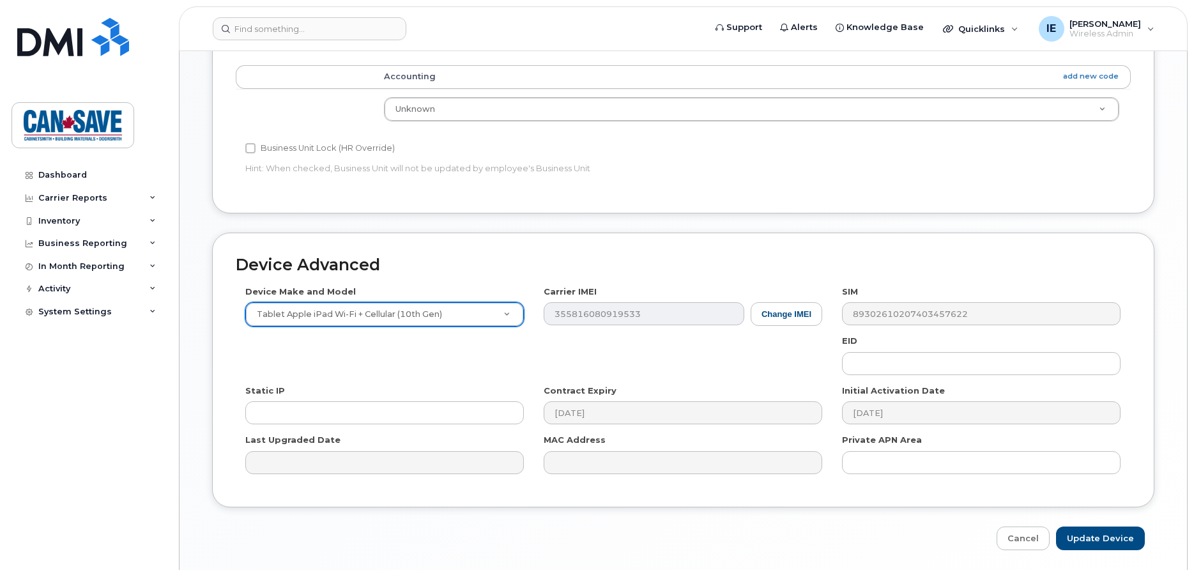
click at [512, 300] on body "Support Alerts Knowledge Base Quicklinks Suspend / Cancel Device Change SIM Car…" at bounding box center [597, 47] width 1194 height 1136
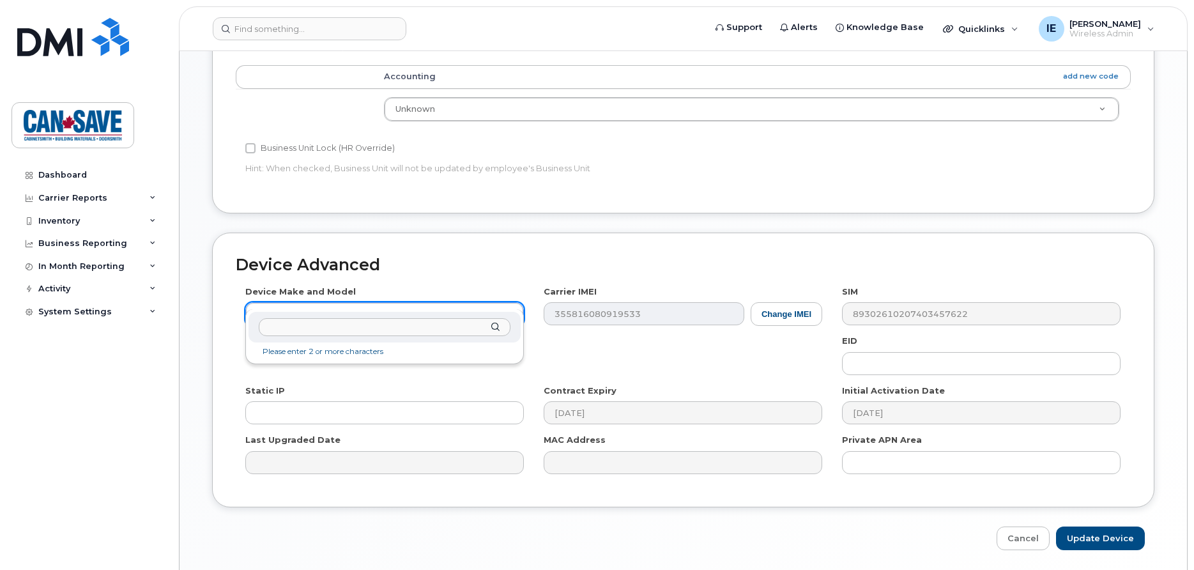
click at [512, 300] on body "Support Alerts Knowledge Base Quicklinks Suspend / Cancel Device Change SIM Car…" at bounding box center [597, 47] width 1194 height 1136
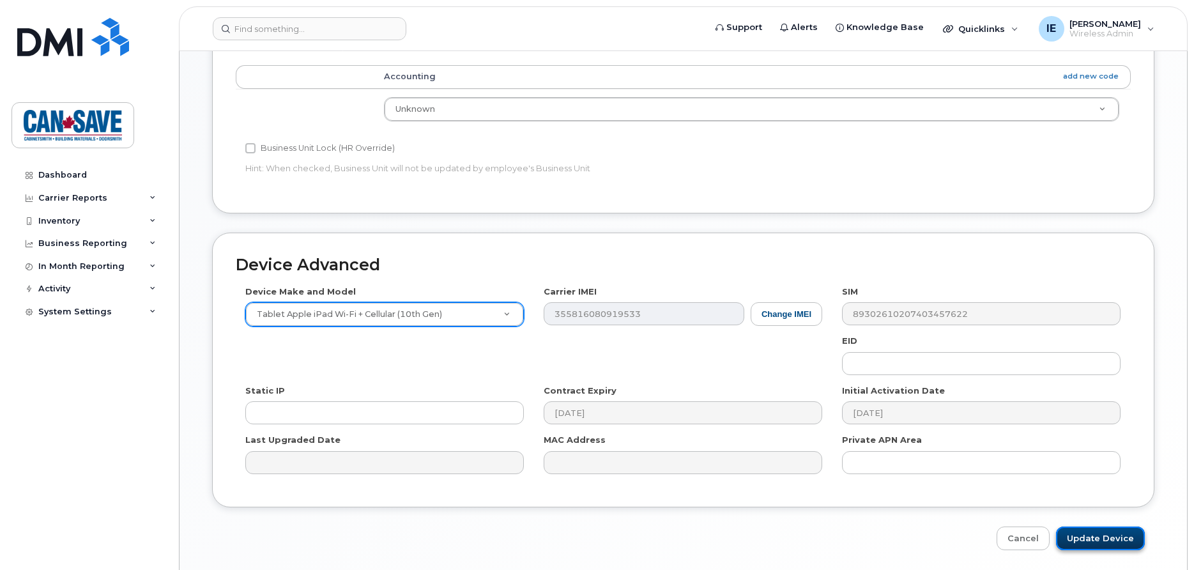
click at [1103, 527] on input "Update Device" at bounding box center [1100, 539] width 89 height 24
type input "Saving..."
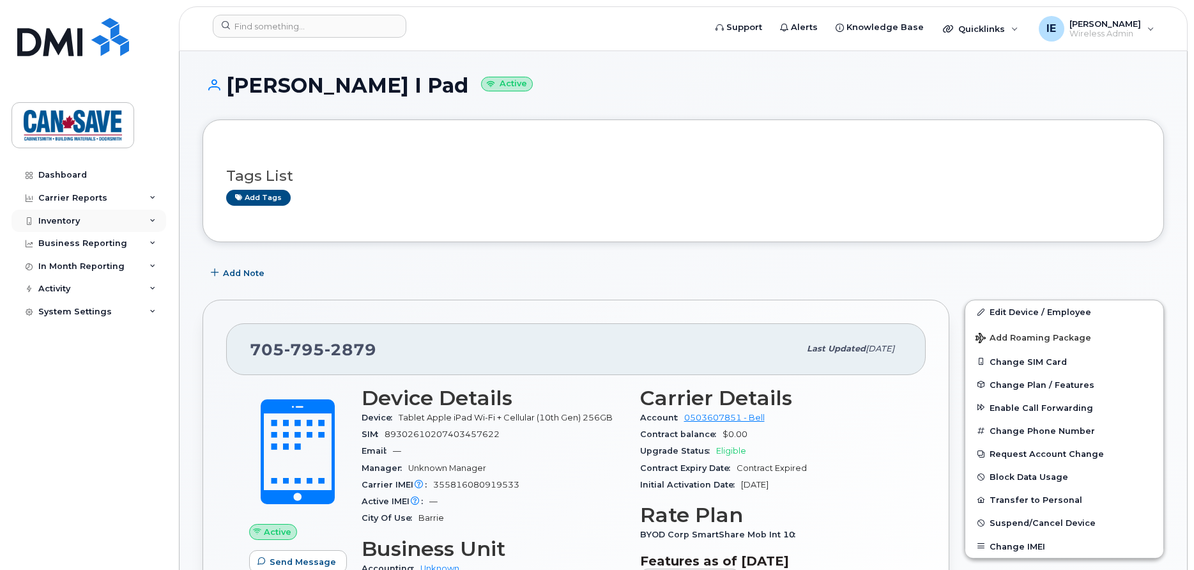
click at [120, 219] on div "Inventory" at bounding box center [89, 221] width 155 height 23
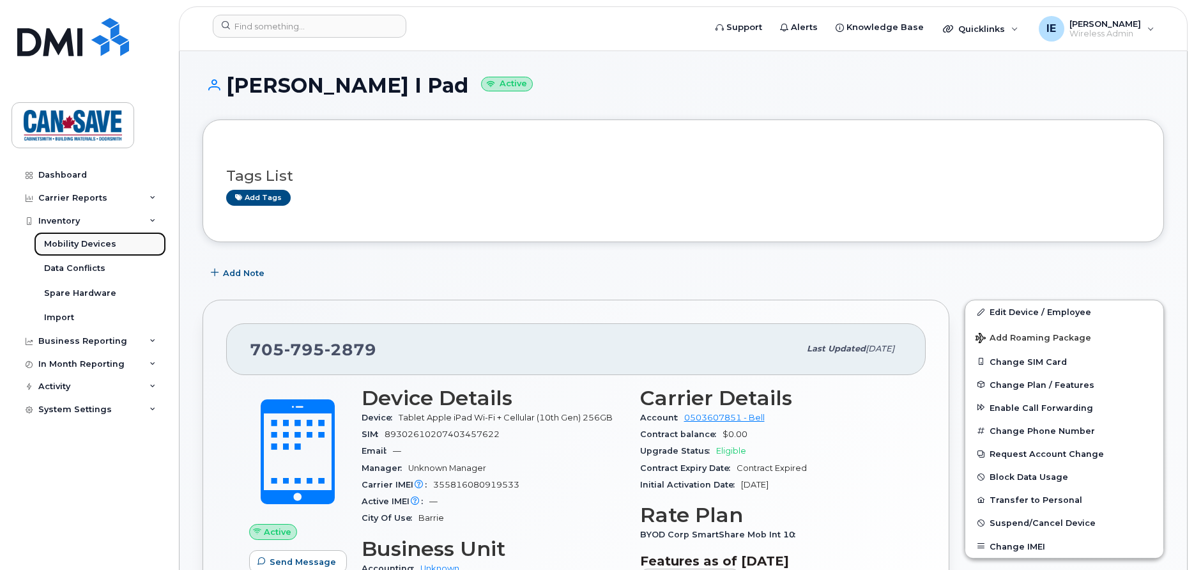
click at [100, 245] on div "Mobility Devices" at bounding box center [80, 244] width 72 height 12
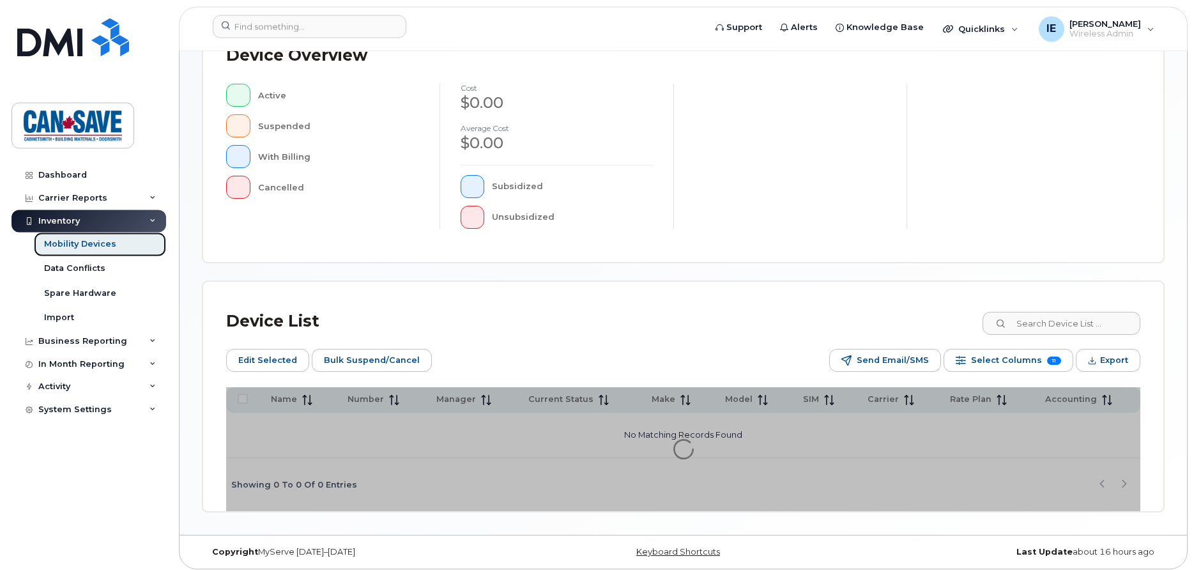
scroll to position [332, 0]
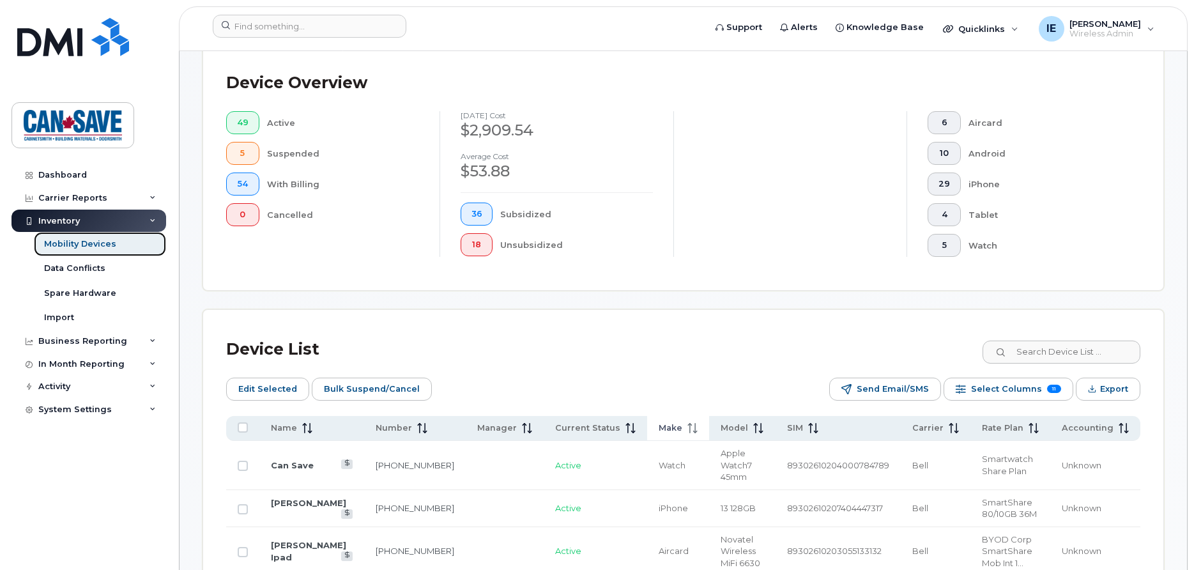
scroll to position [365, 0]
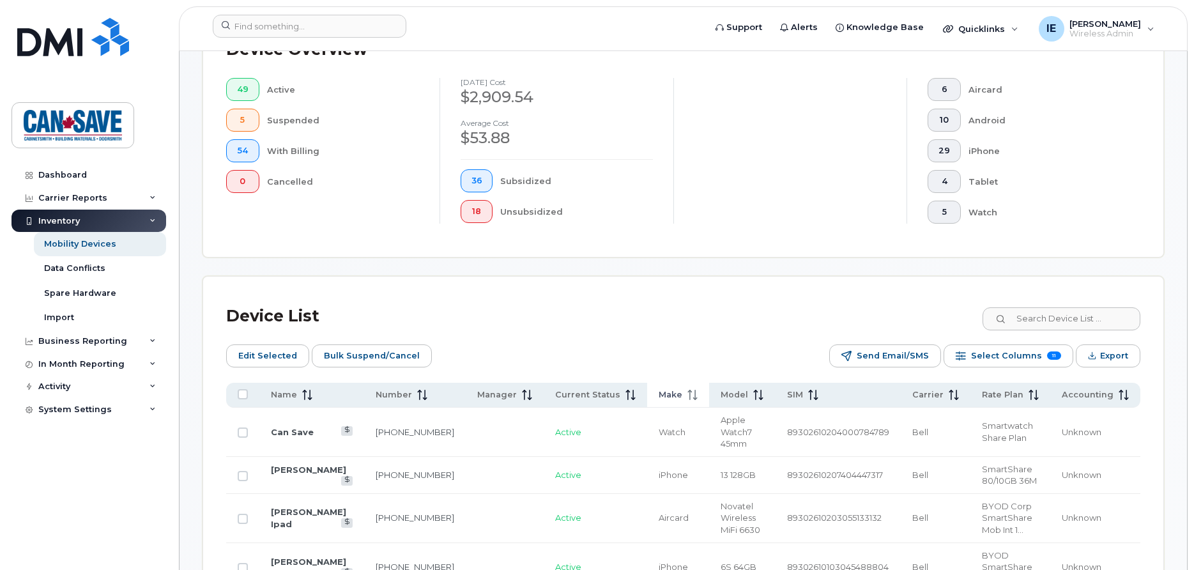
click at [659, 397] on span "Make" at bounding box center [671, 395] width 24 height 12
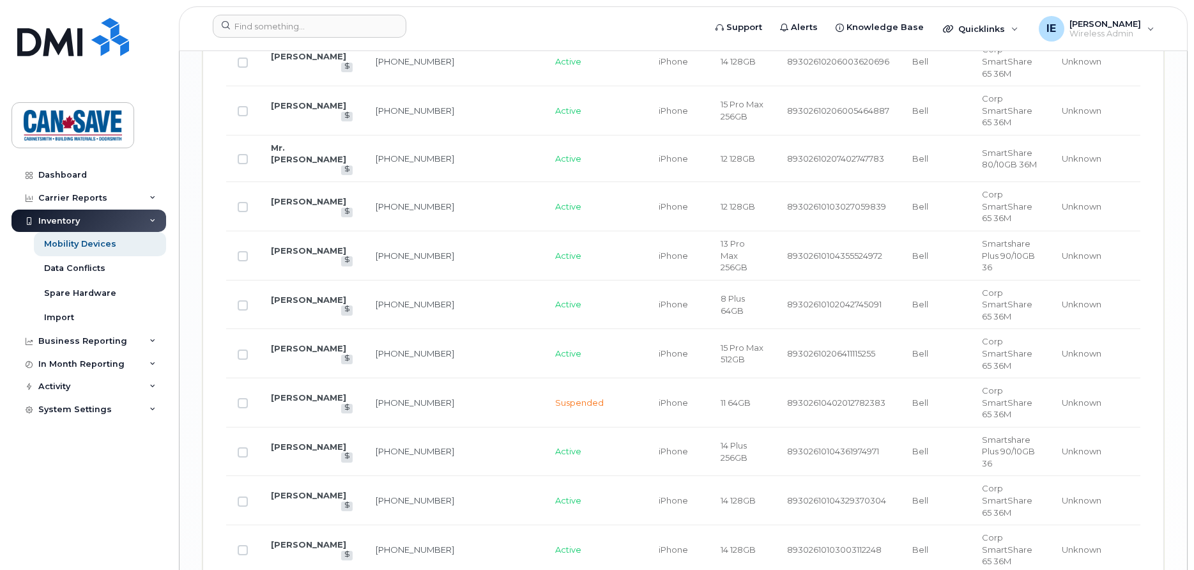
scroll to position [2255, 0]
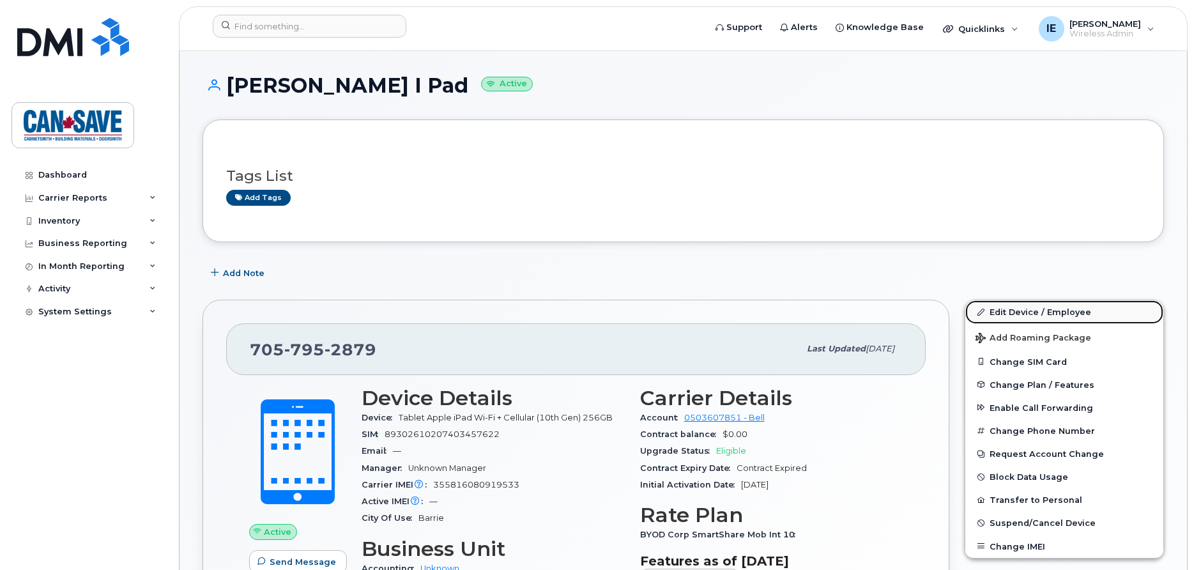
click at [1024, 311] on link "Edit Device / Employee" at bounding box center [1065, 311] width 198 height 23
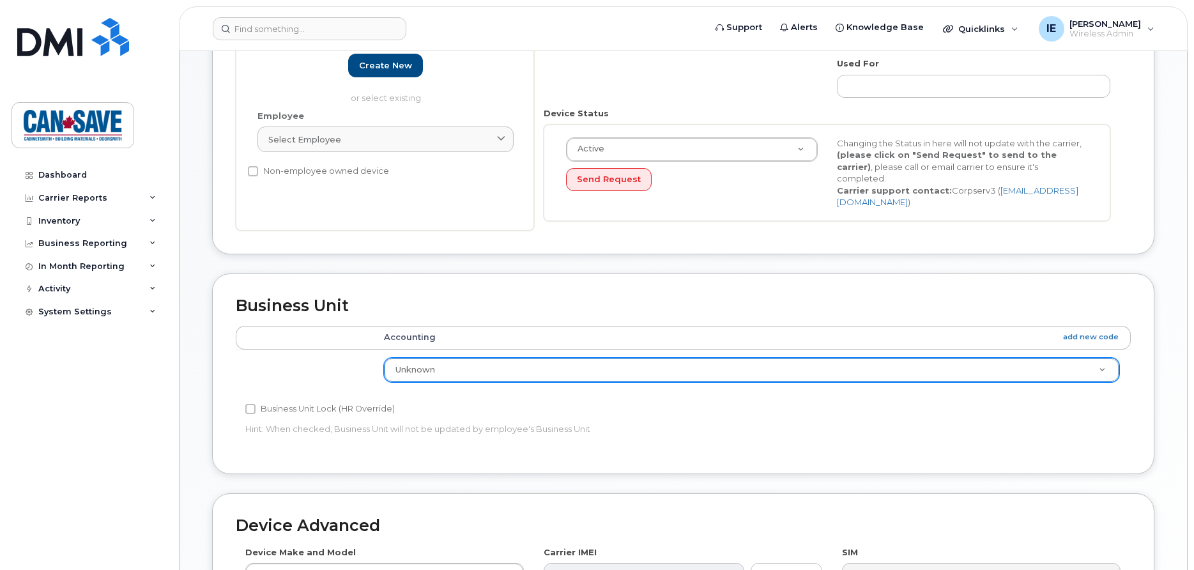
scroll to position [521, 0]
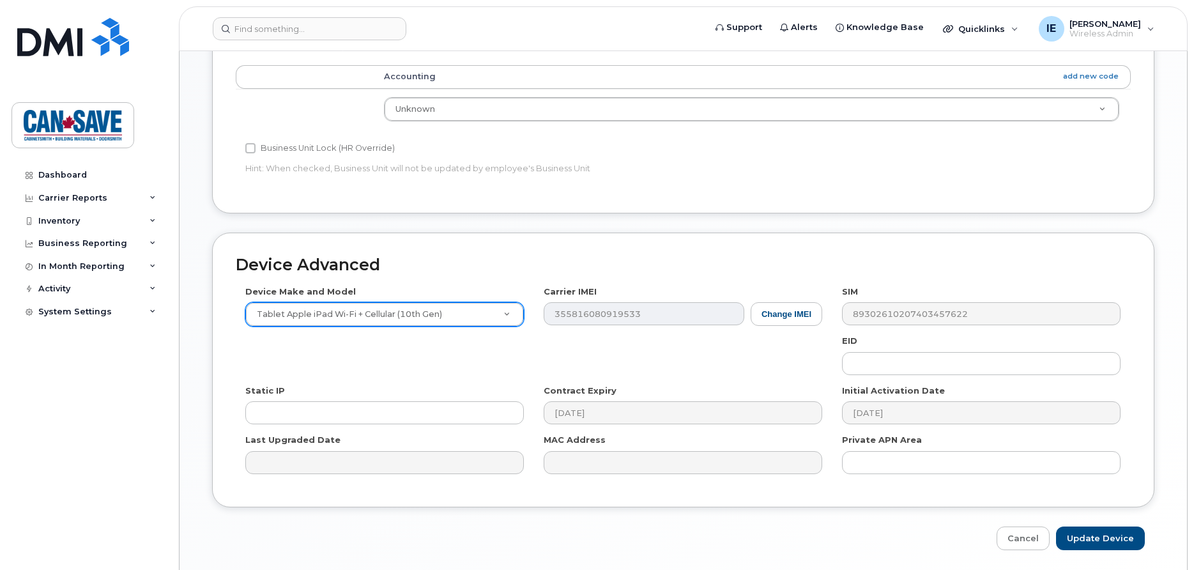
click at [512, 298] on body "Support Alerts Knowledge Base Quicklinks Suspend / Cancel Device Change SIM Car…" at bounding box center [597, 47] width 1194 height 1136
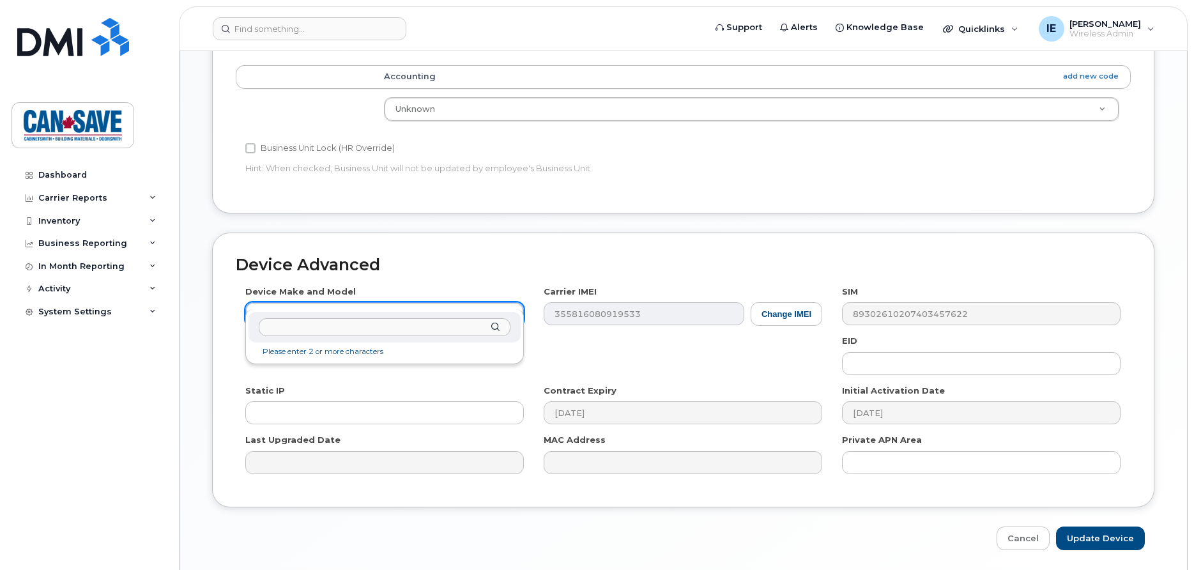
type input "t"
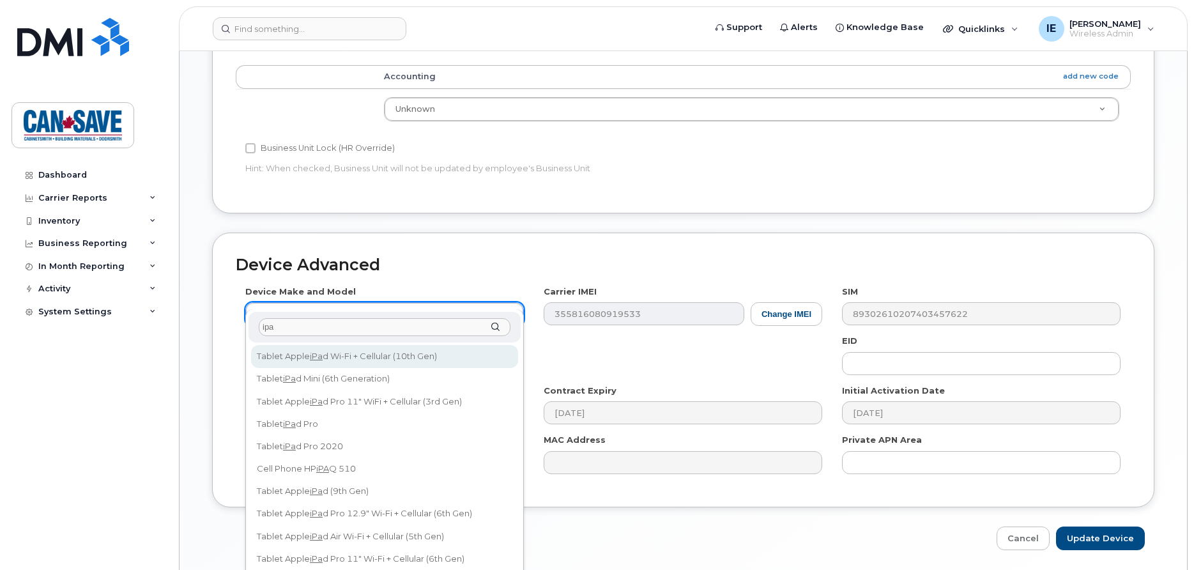
type input "ipad"
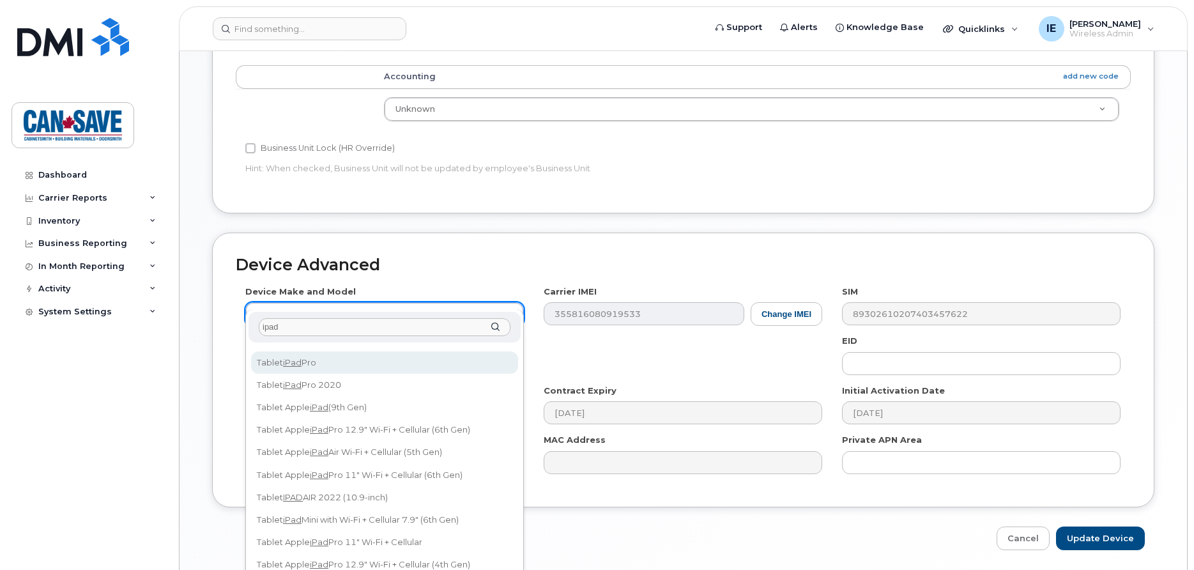
scroll to position [0, 0]
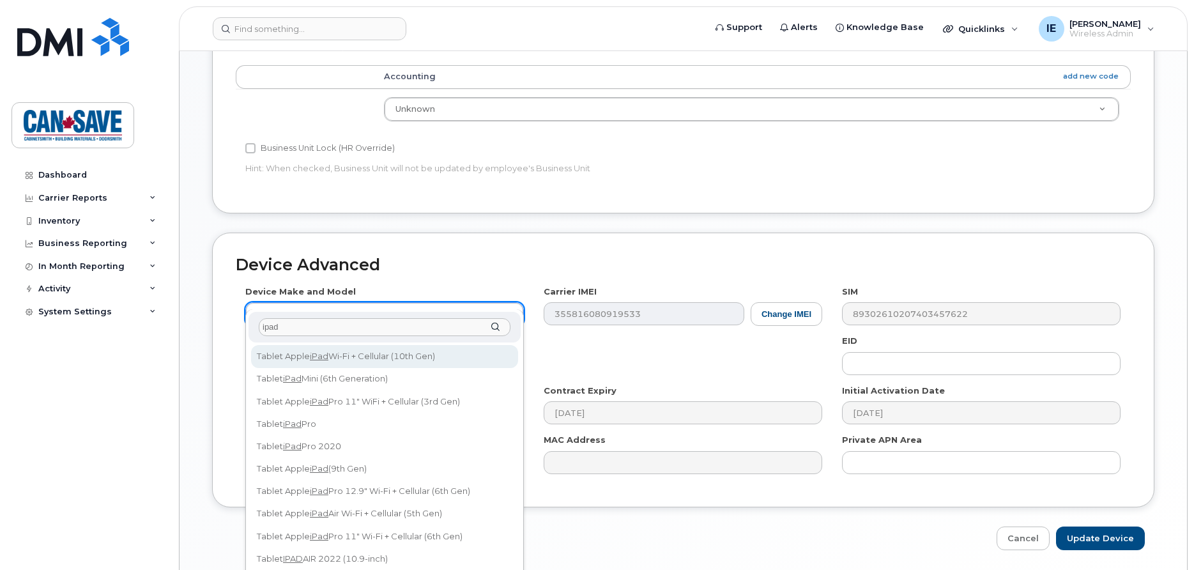
drag, startPoint x: 295, startPoint y: 328, endPoint x: 232, endPoint y: 327, distance: 62.6
click at [259, 327] on input "ipad" at bounding box center [385, 327] width 252 height 19
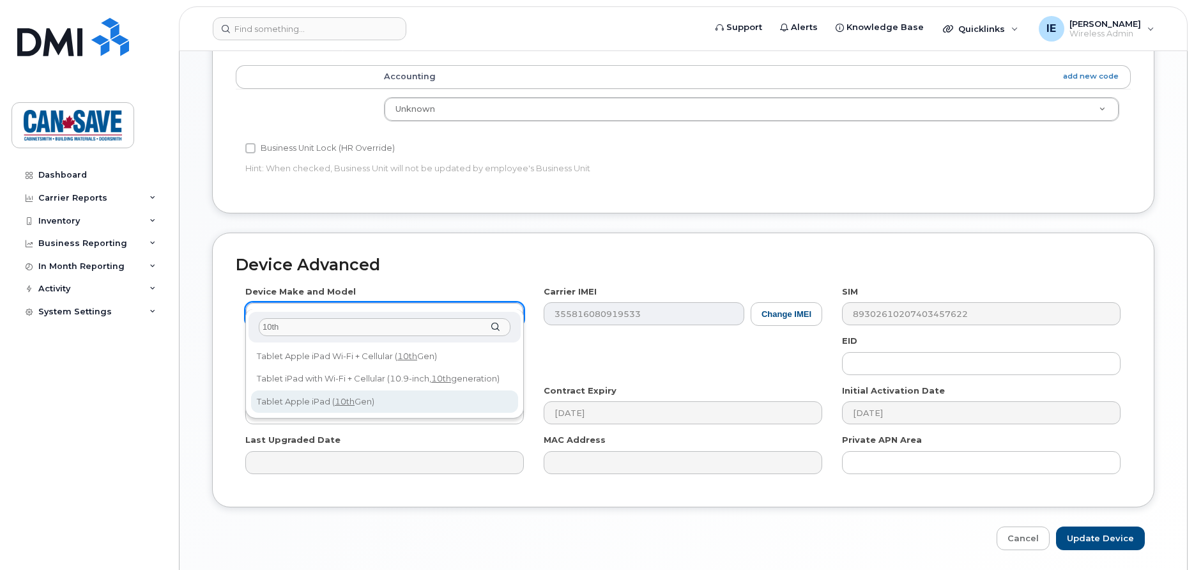
type input "10th"
select select "2916"
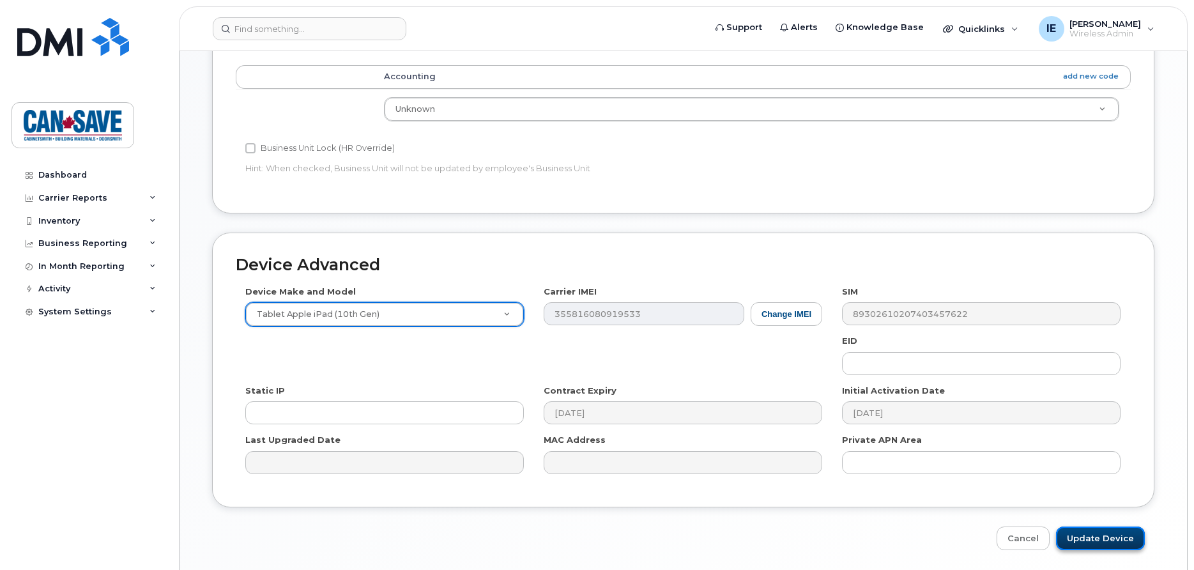
click at [1102, 527] on input "Update Device" at bounding box center [1100, 539] width 89 height 24
type input "Saving..."
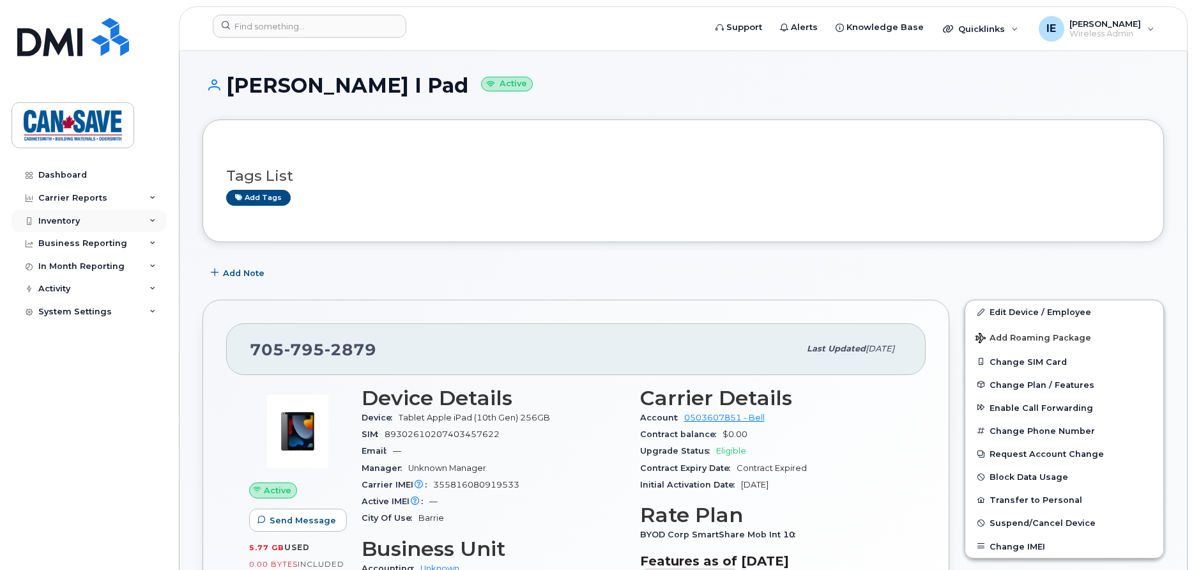
click at [144, 225] on div "Inventory" at bounding box center [89, 221] width 155 height 23
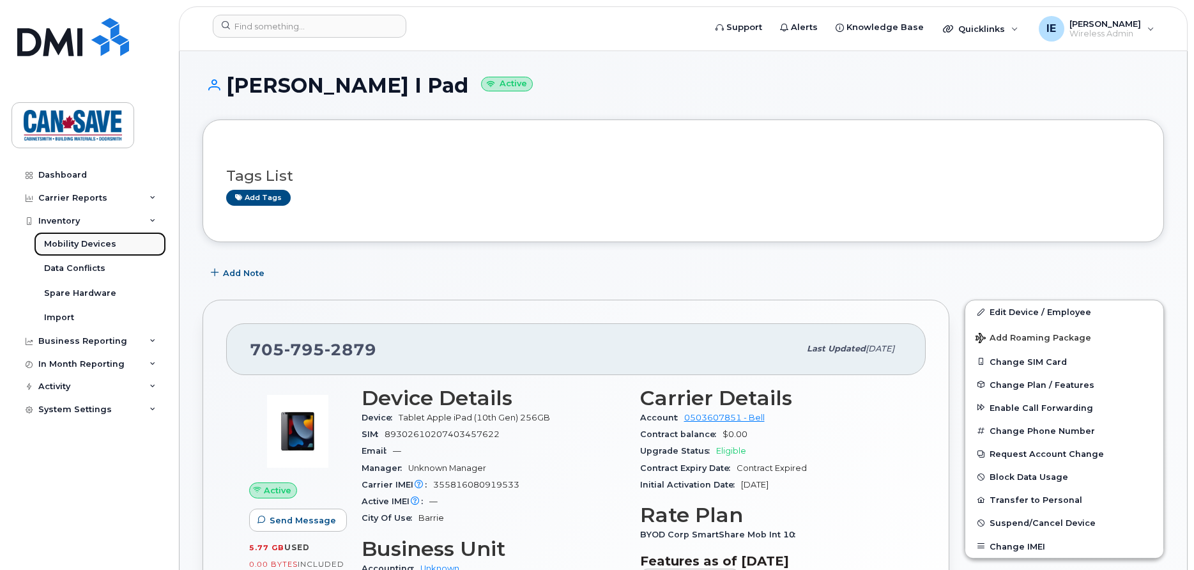
click at [106, 246] on div "Mobility Devices" at bounding box center [80, 244] width 72 height 12
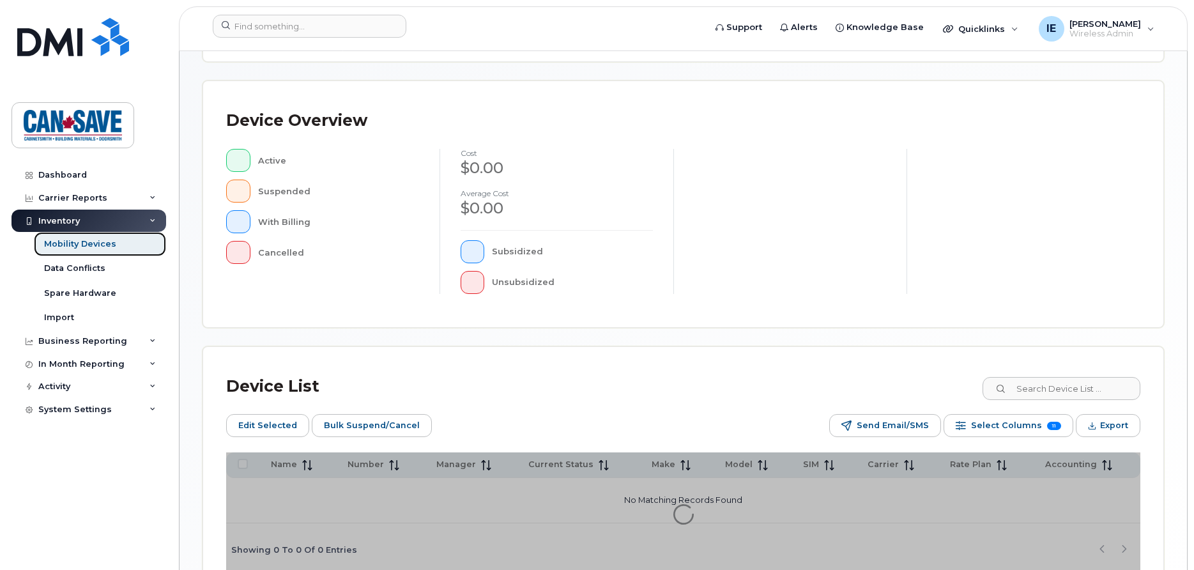
scroll to position [332, 0]
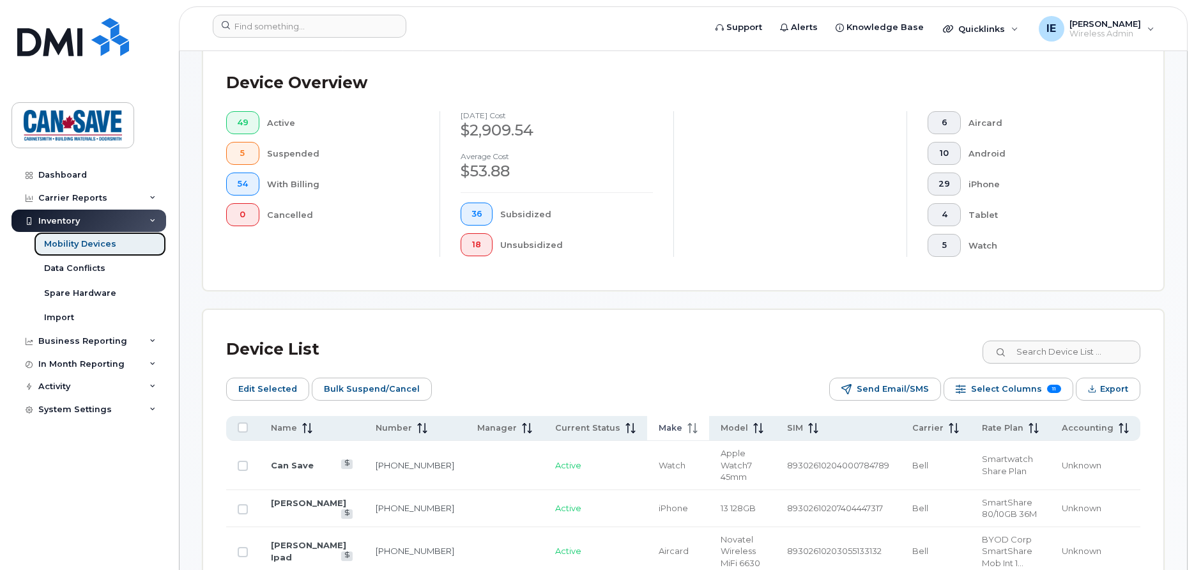
scroll to position [365, 0]
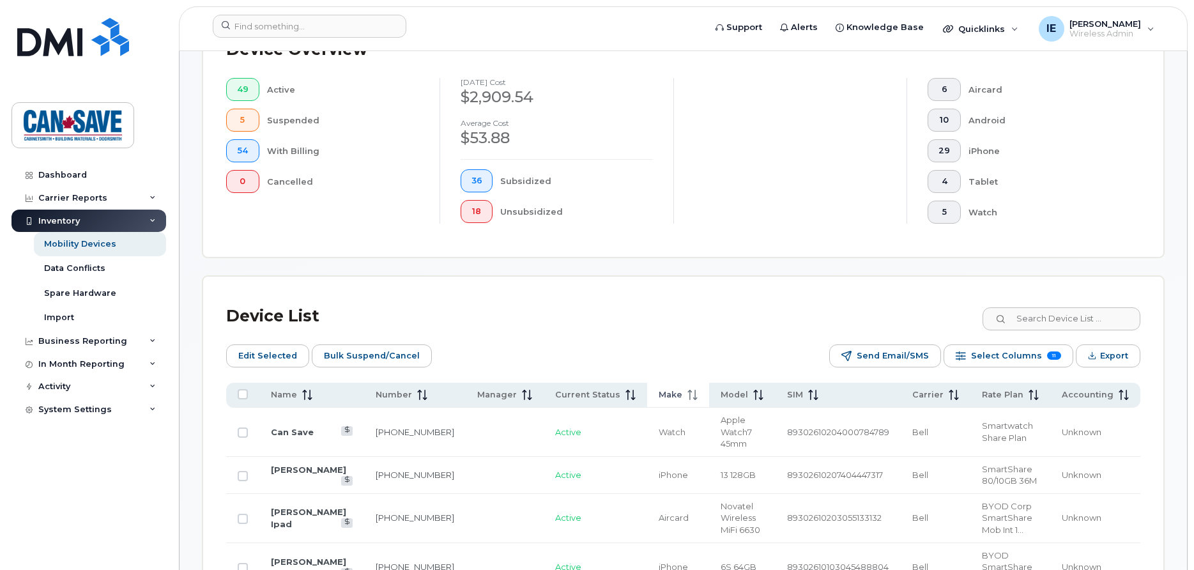
click at [659, 396] on span "Make" at bounding box center [671, 395] width 24 height 12
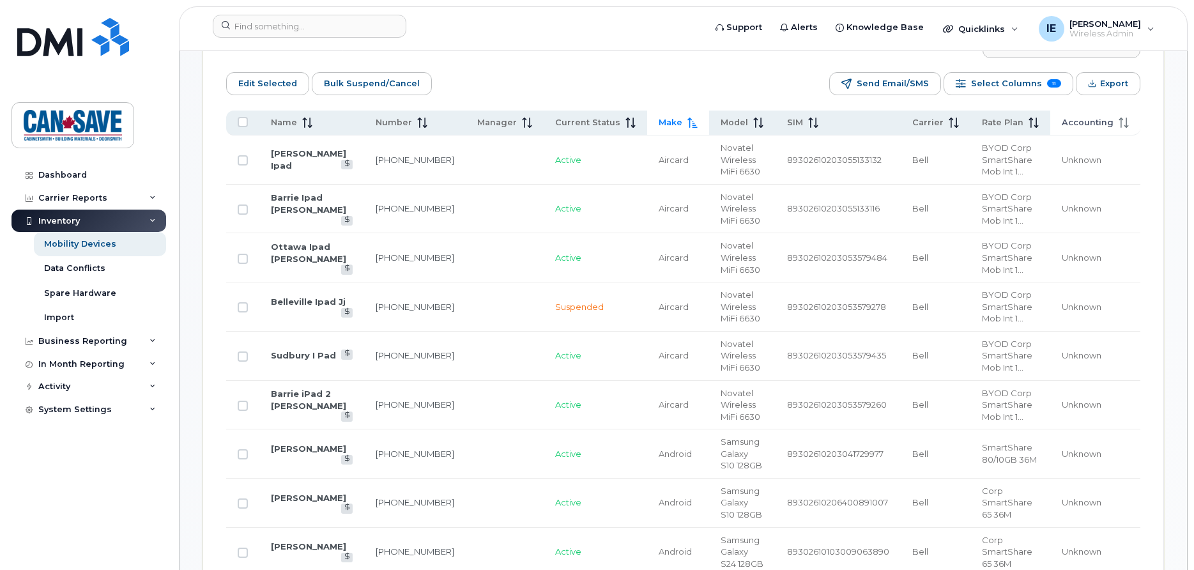
scroll to position [376, 0]
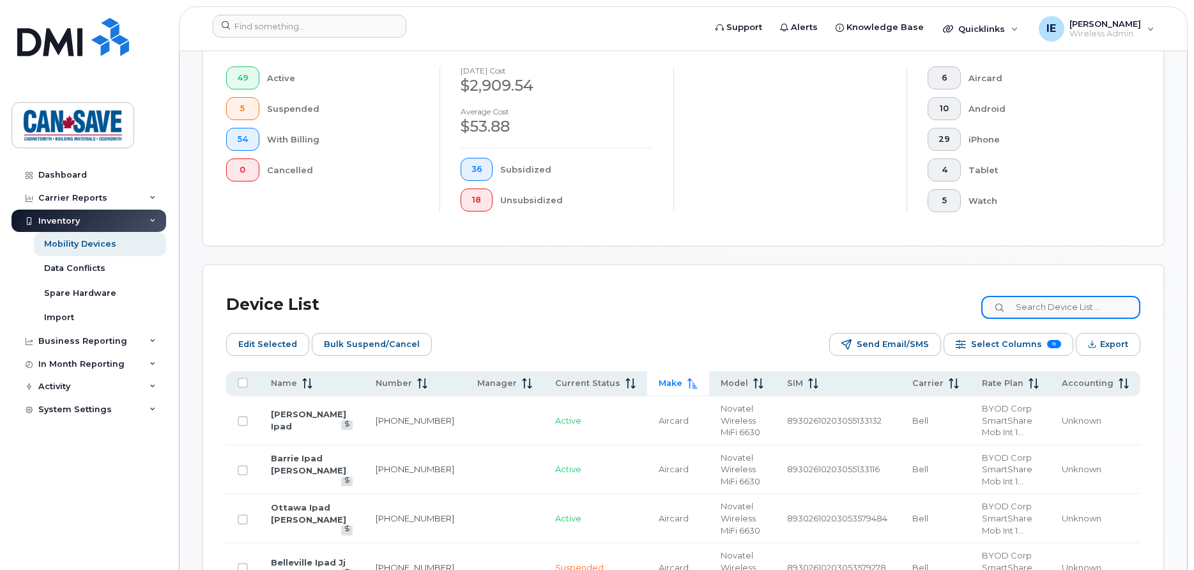
click at [1027, 310] on input at bounding box center [1061, 307] width 159 height 23
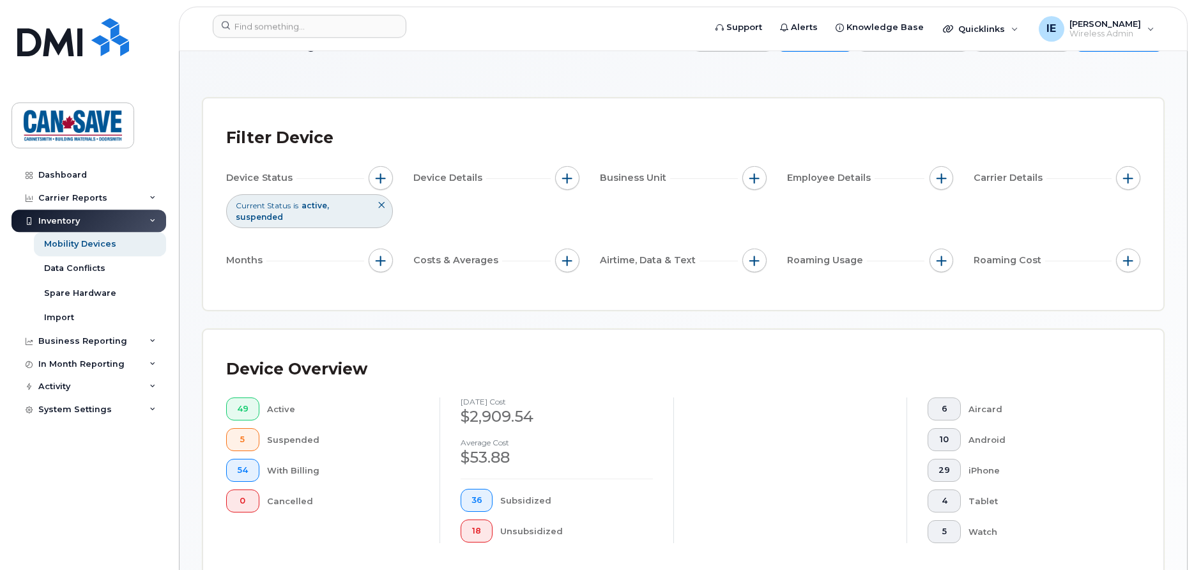
scroll to position [0, 0]
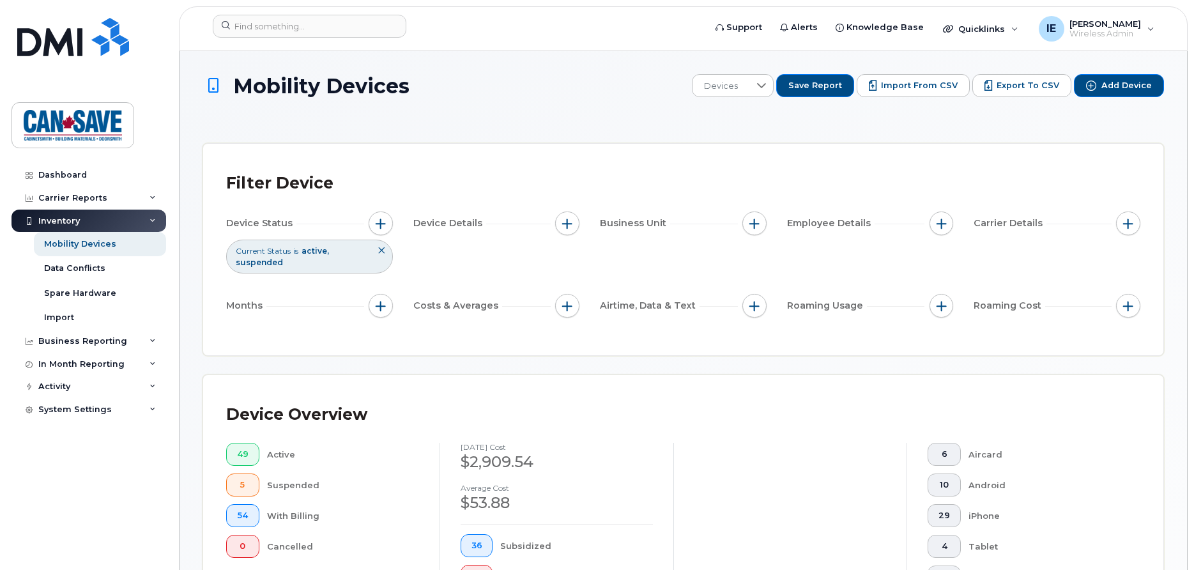
type input "89302610207"
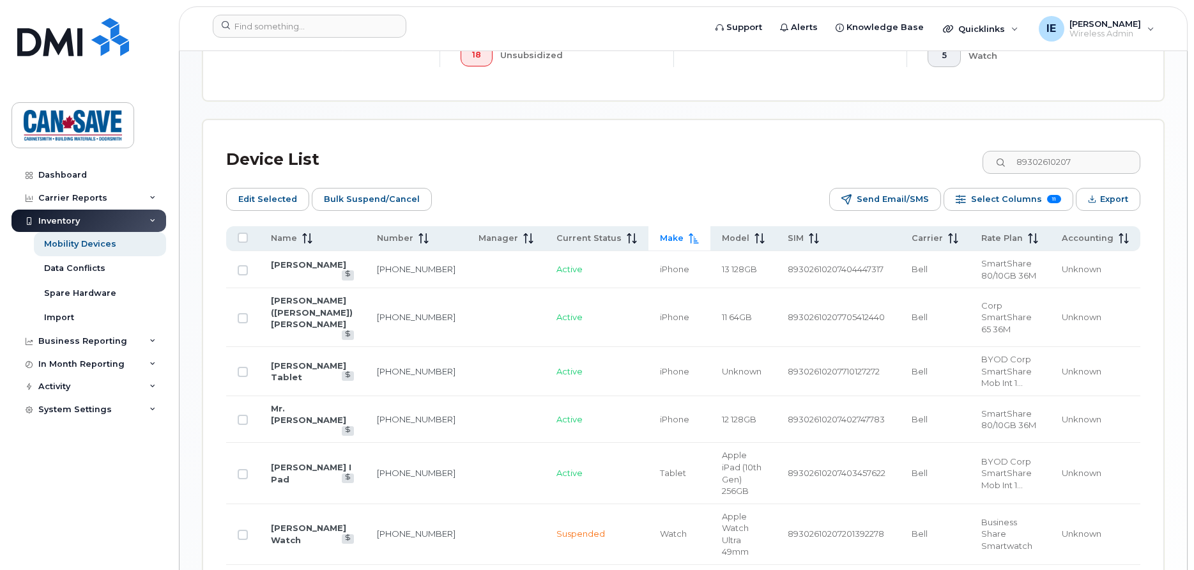
scroll to position [391, 0]
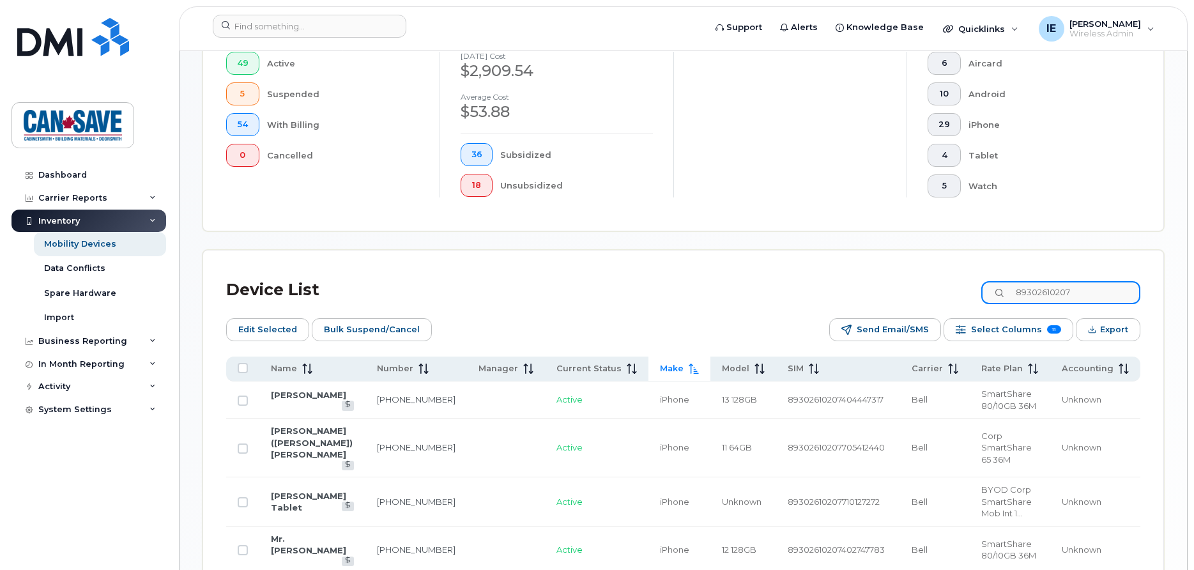
drag, startPoint x: 1072, startPoint y: 297, endPoint x: 973, endPoint y: 291, distance: 99.9
click at [982, 291] on input "89302610207" at bounding box center [1061, 292] width 159 height 23
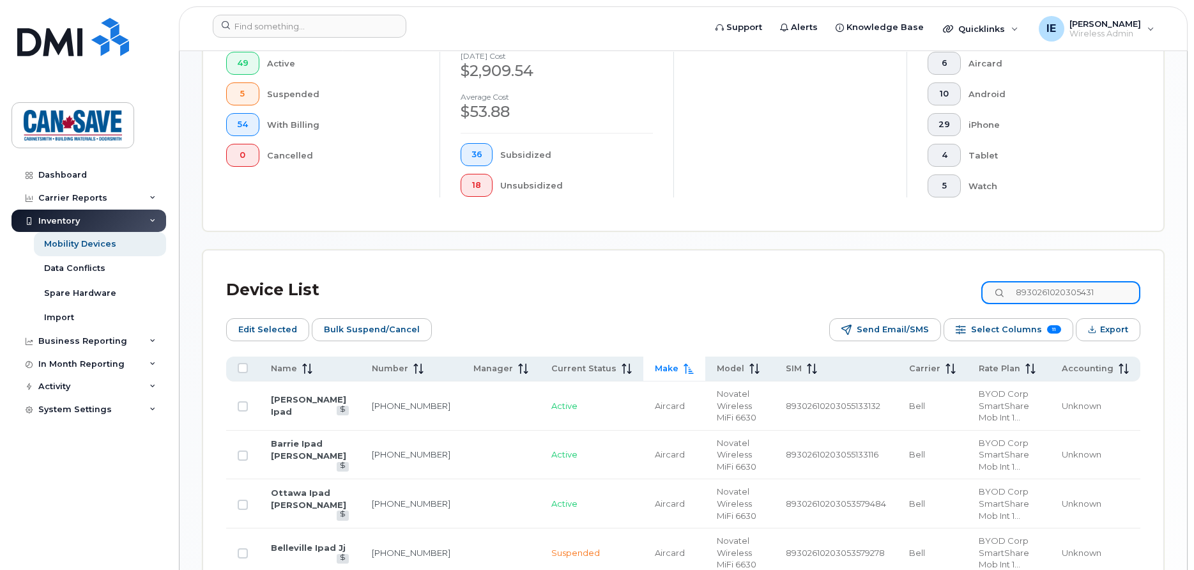
scroll to position [357, 0]
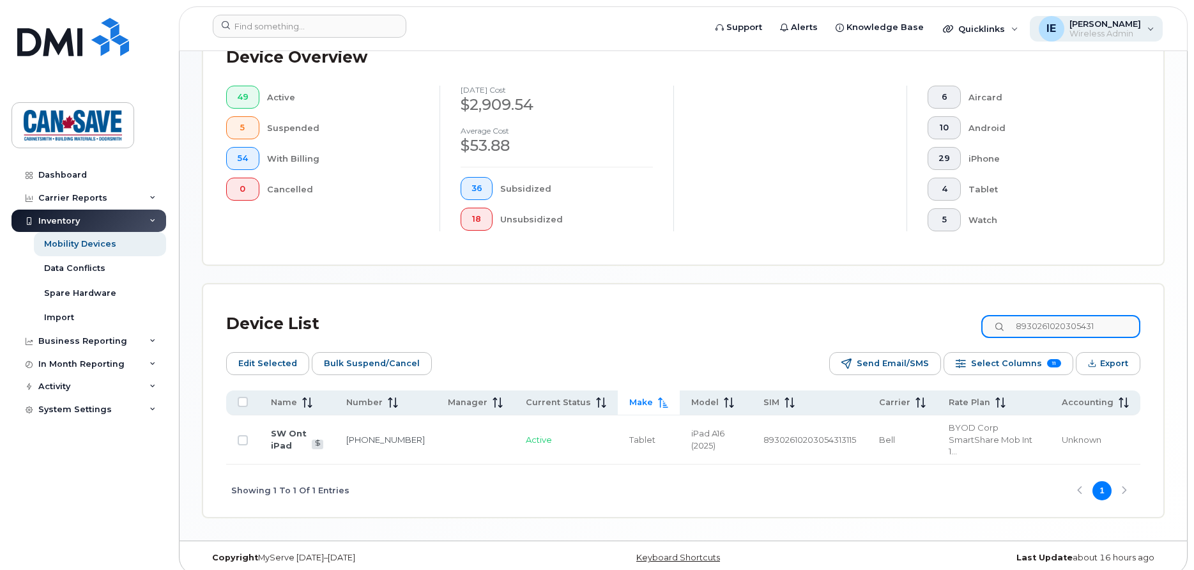
type input "8930261020305431"
click at [1116, 29] on span "Wireless Admin" at bounding box center [1106, 34] width 72 height 10
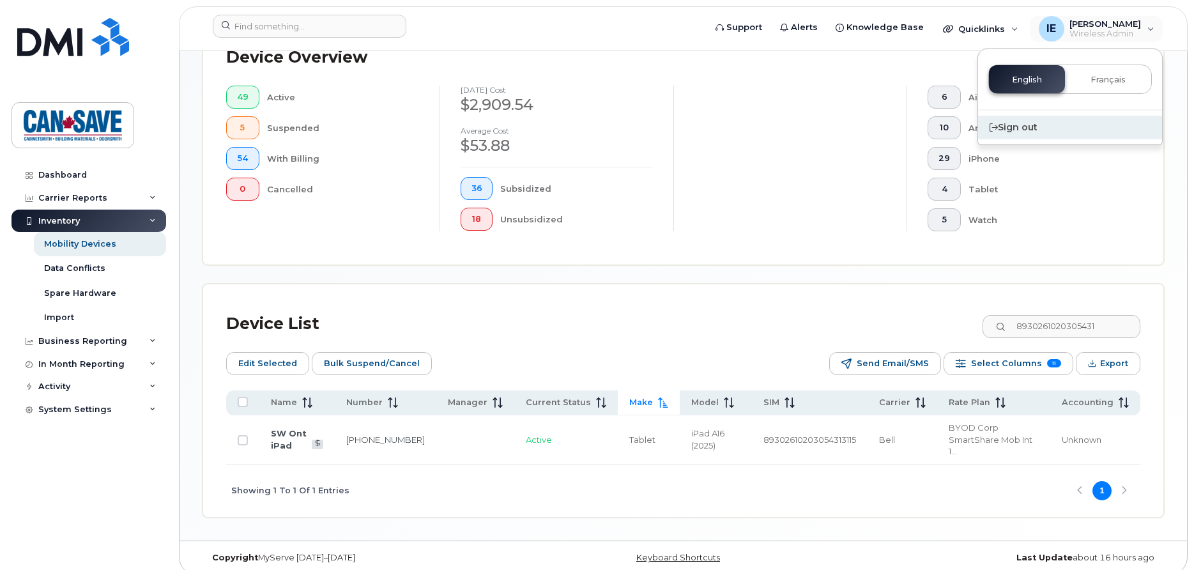
click at [1032, 128] on div "Sign out" at bounding box center [1070, 128] width 184 height 24
